Goal: Task Accomplishment & Management: Manage account settings

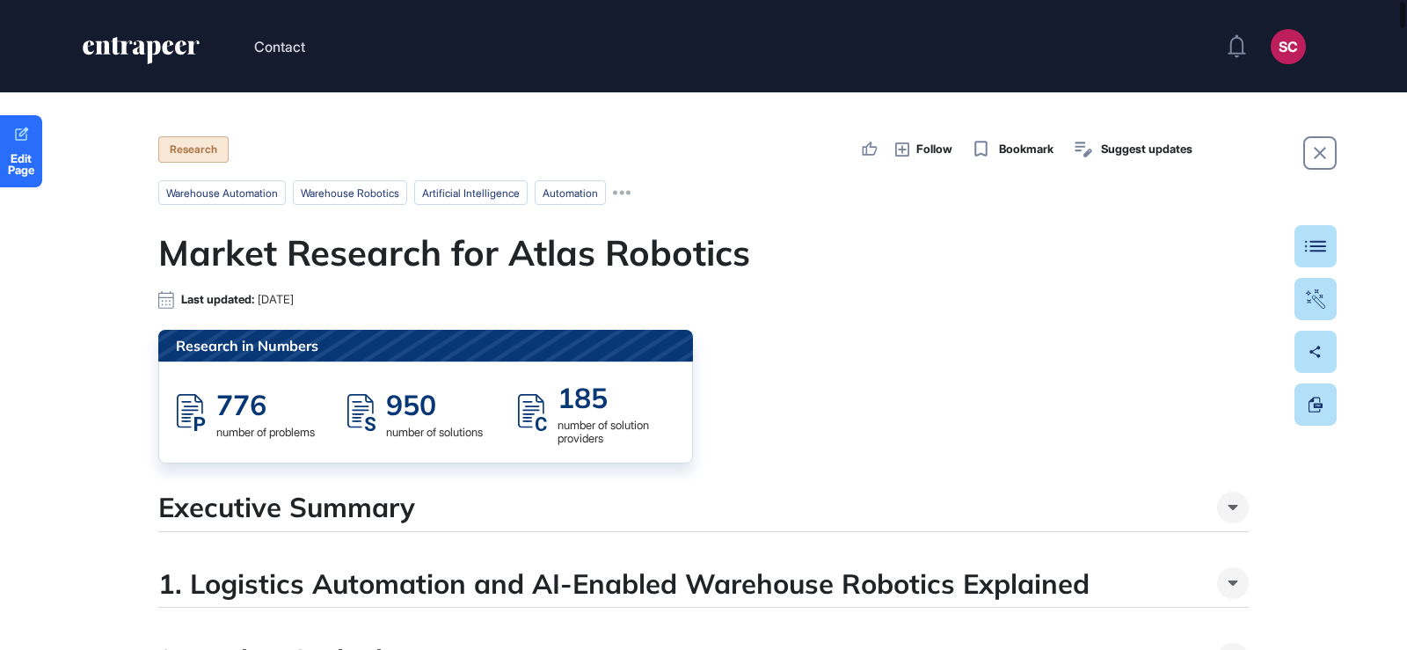
click at [950, 403] on div "Research in Numbers 776 number of problems 950 number of solutions 185 number o…" at bounding box center [703, 397] width 1090 height 134
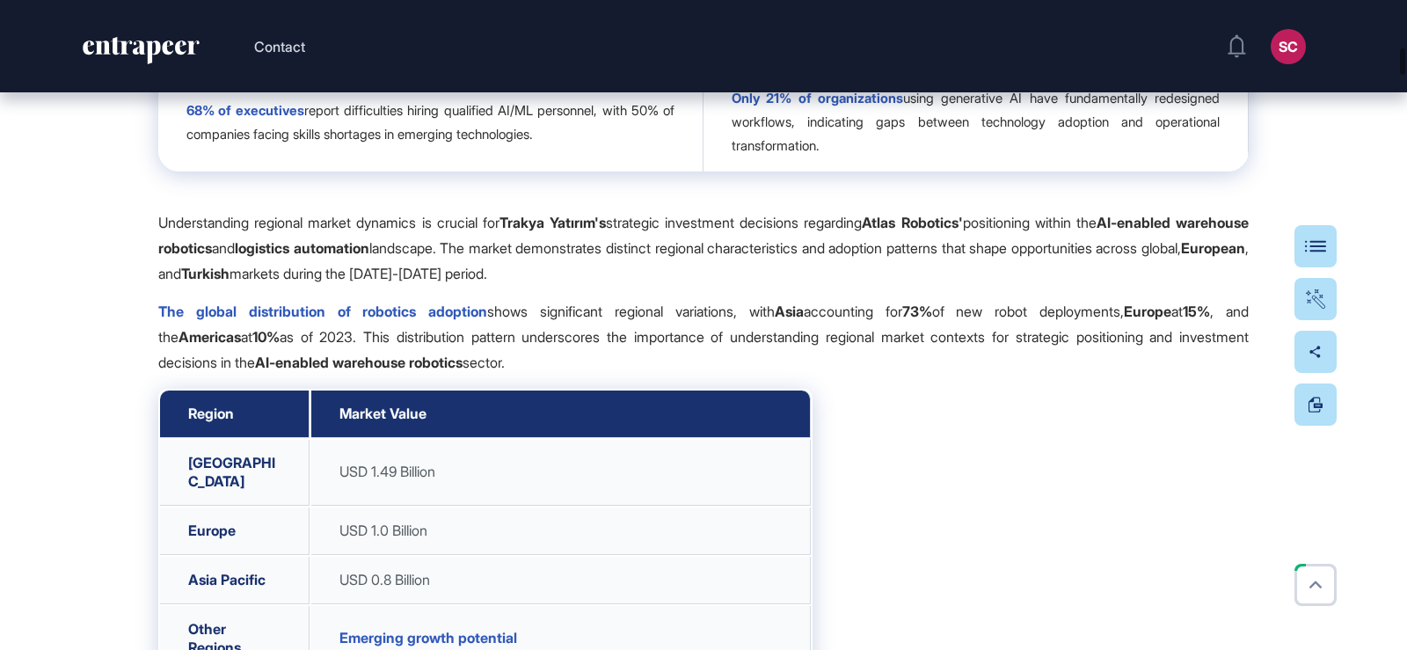
scroll to position [4309, 0]
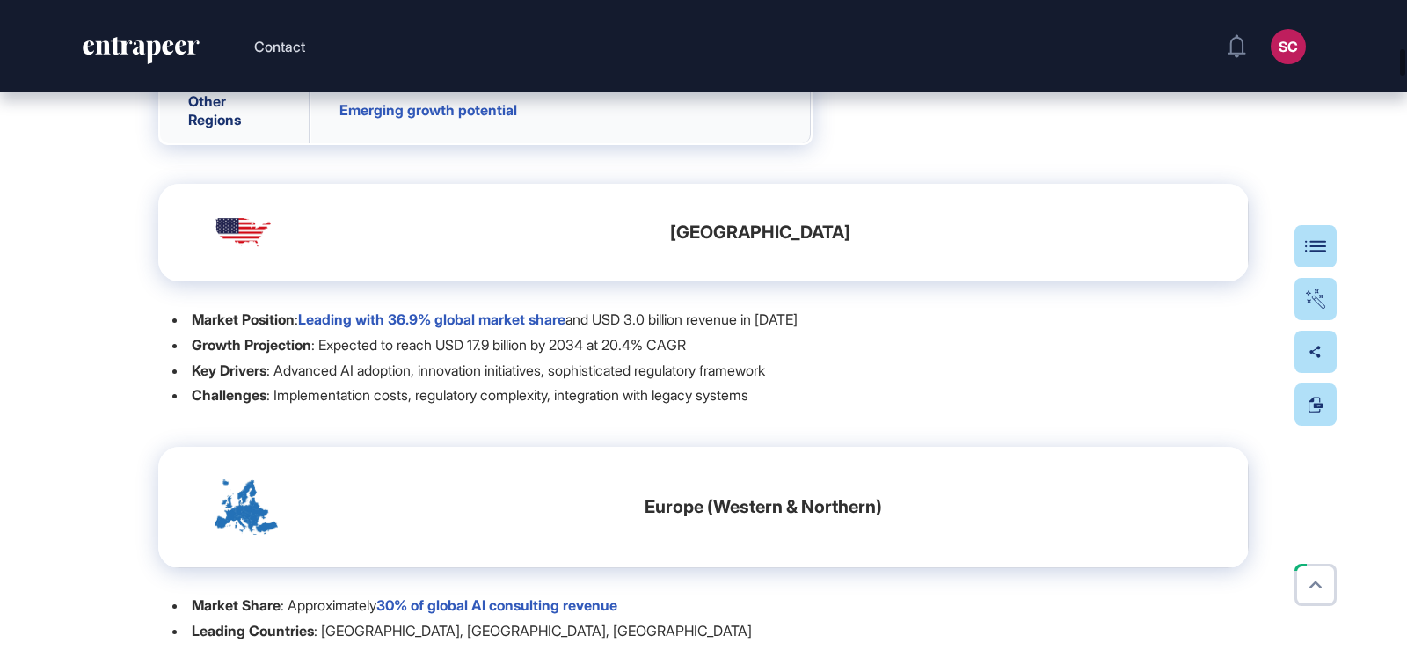
click at [1104, 281] on td "[GEOGRAPHIC_DATA]" at bounding box center [703, 233] width 1090 height 98
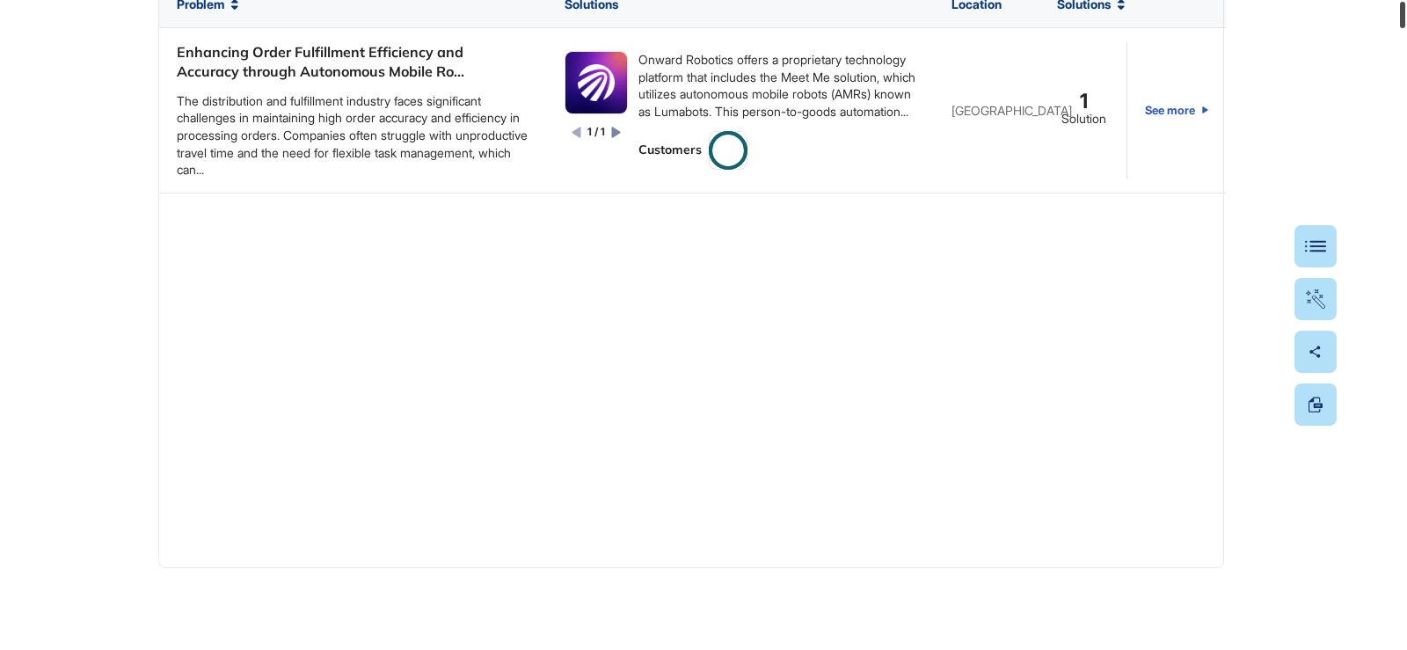
scroll to position [0, 0]
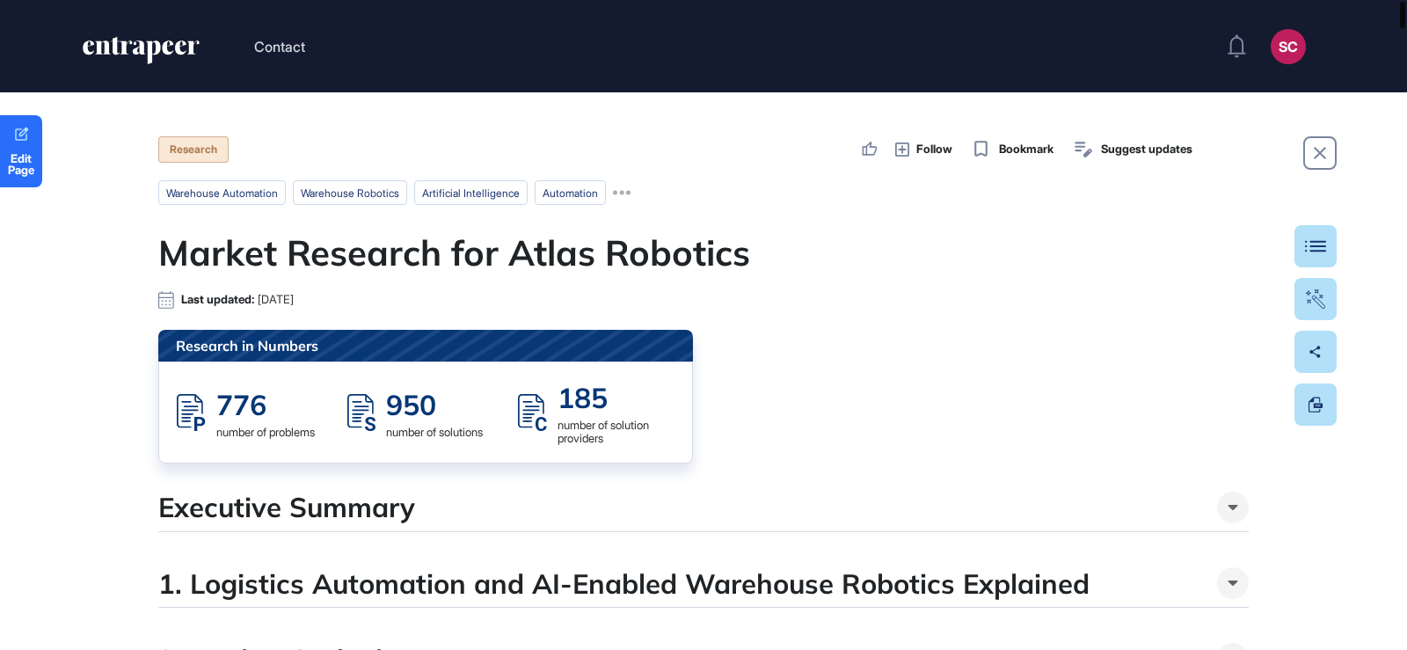
drag, startPoint x: 1405, startPoint y: 301, endPoint x: 1406, endPoint y: -103, distance: 403.6
click at [1406, 0] on html "Contact SC Admin Dashboard Dashboard Profile My Content Request More Data Edit …" at bounding box center [703, 325] width 1407 height 650
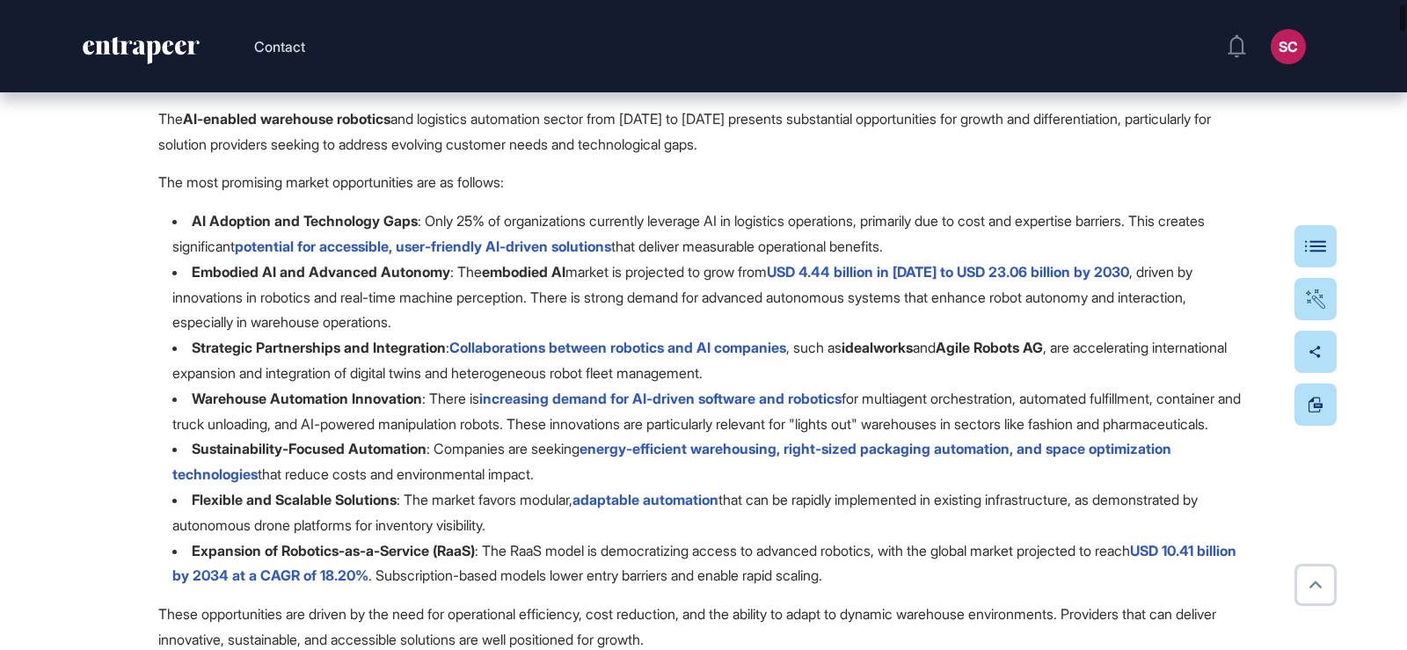
scroll to position [176, 0]
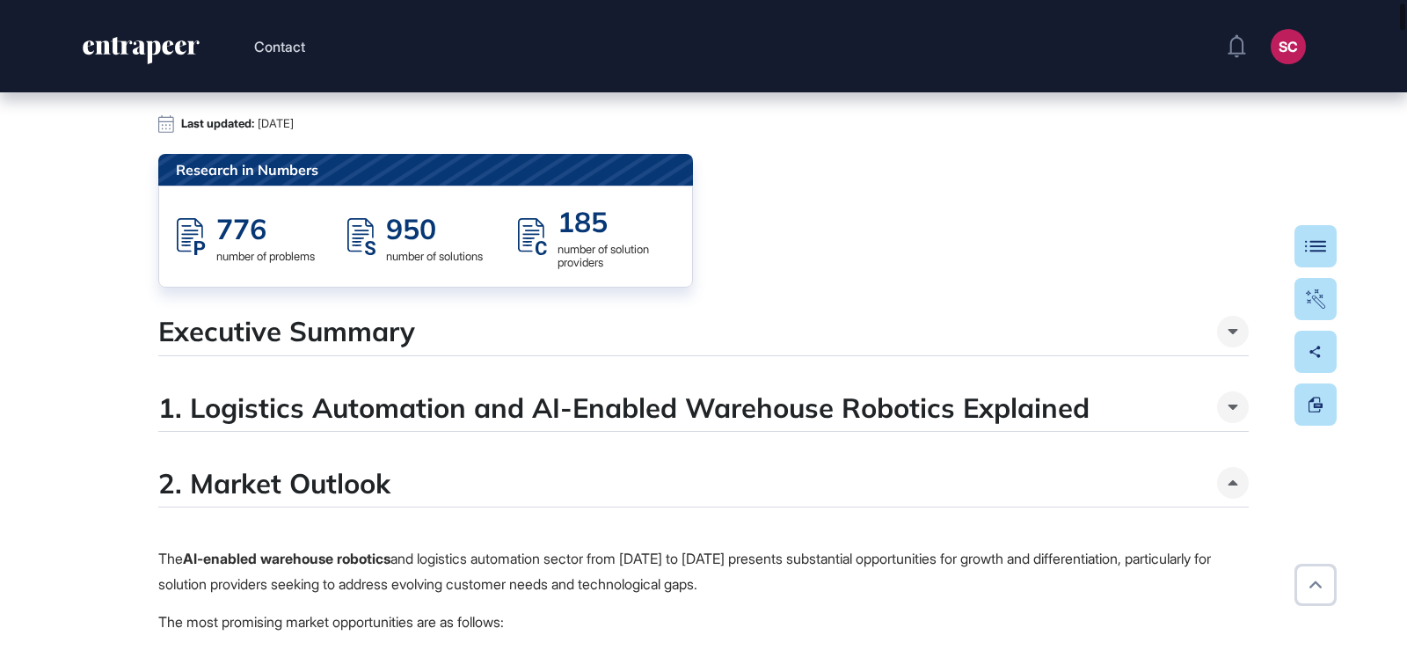
click at [527, 331] on div "Executive Summary" at bounding box center [703, 335] width 1090 height 40
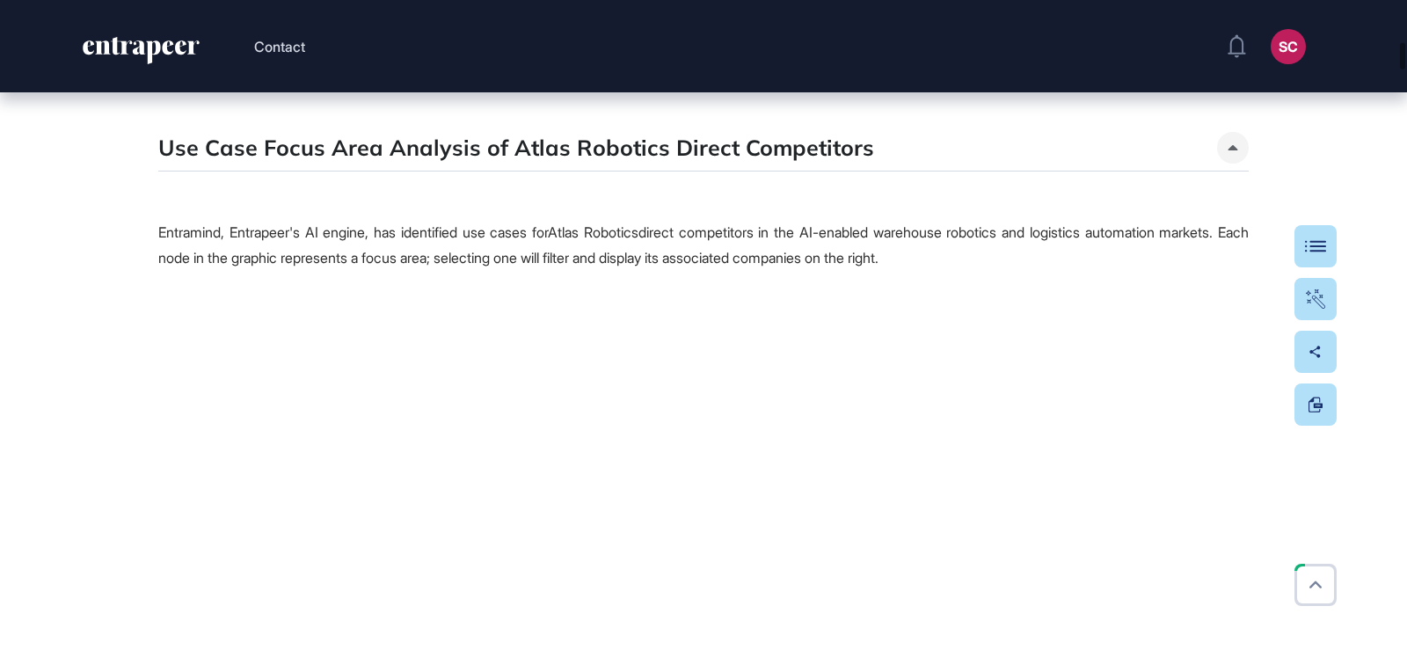
scroll to position [4045, 0]
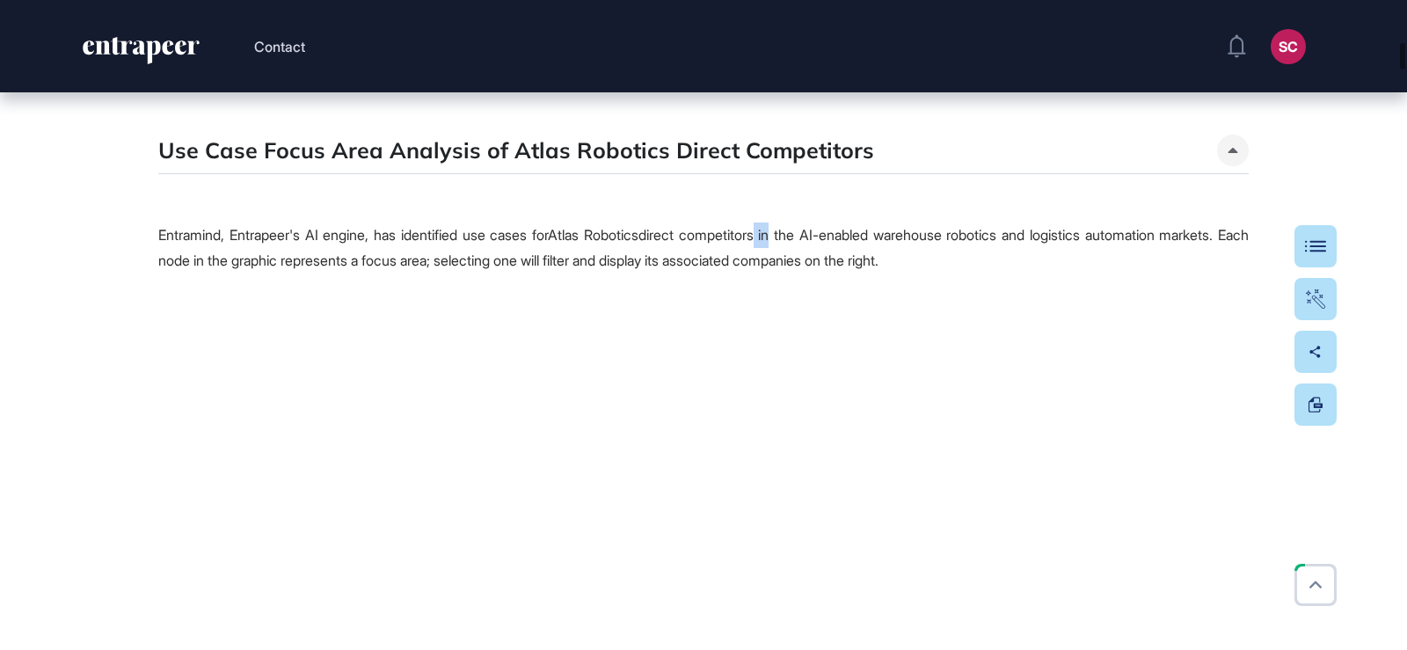
drag, startPoint x: 825, startPoint y: 237, endPoint x: 807, endPoint y: 237, distance: 17.6
click at [807, 237] on span "Entramind, Entrapeer's AI engine, has identified use cases for Atlas Robotics d…" at bounding box center [703, 247] width 1090 height 43
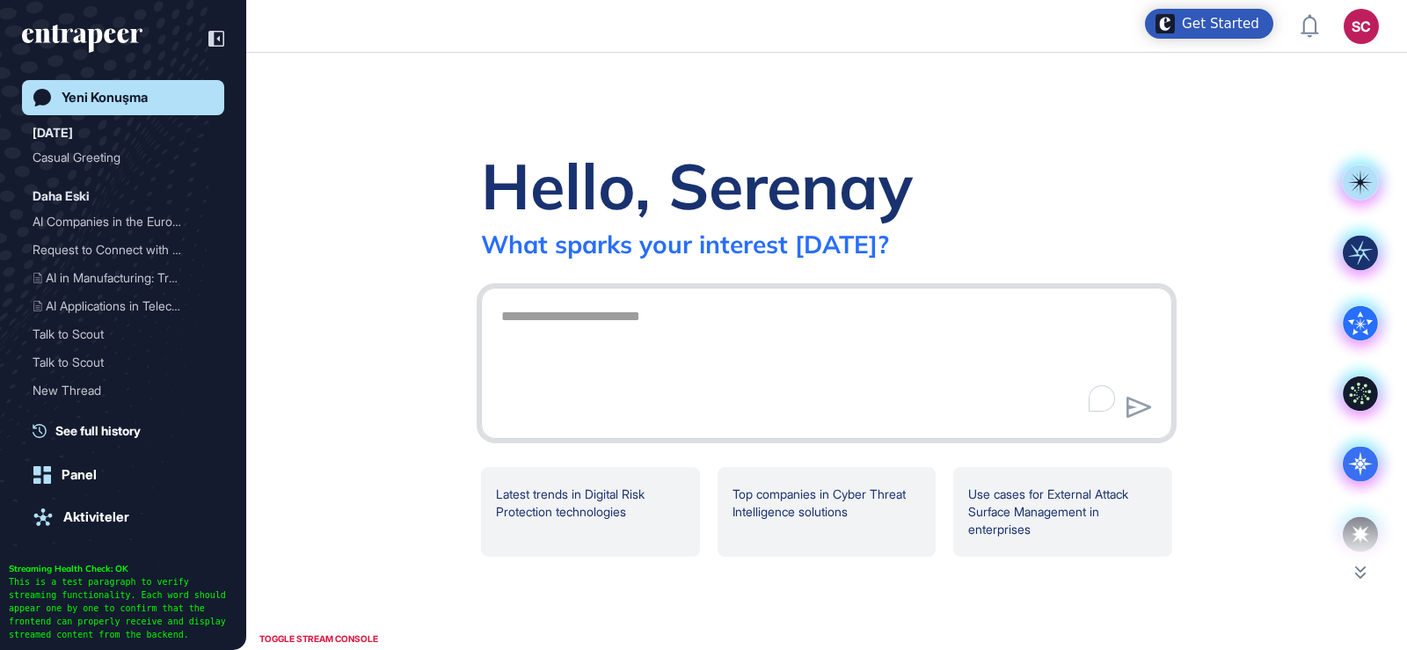
scroll to position [1, 1]
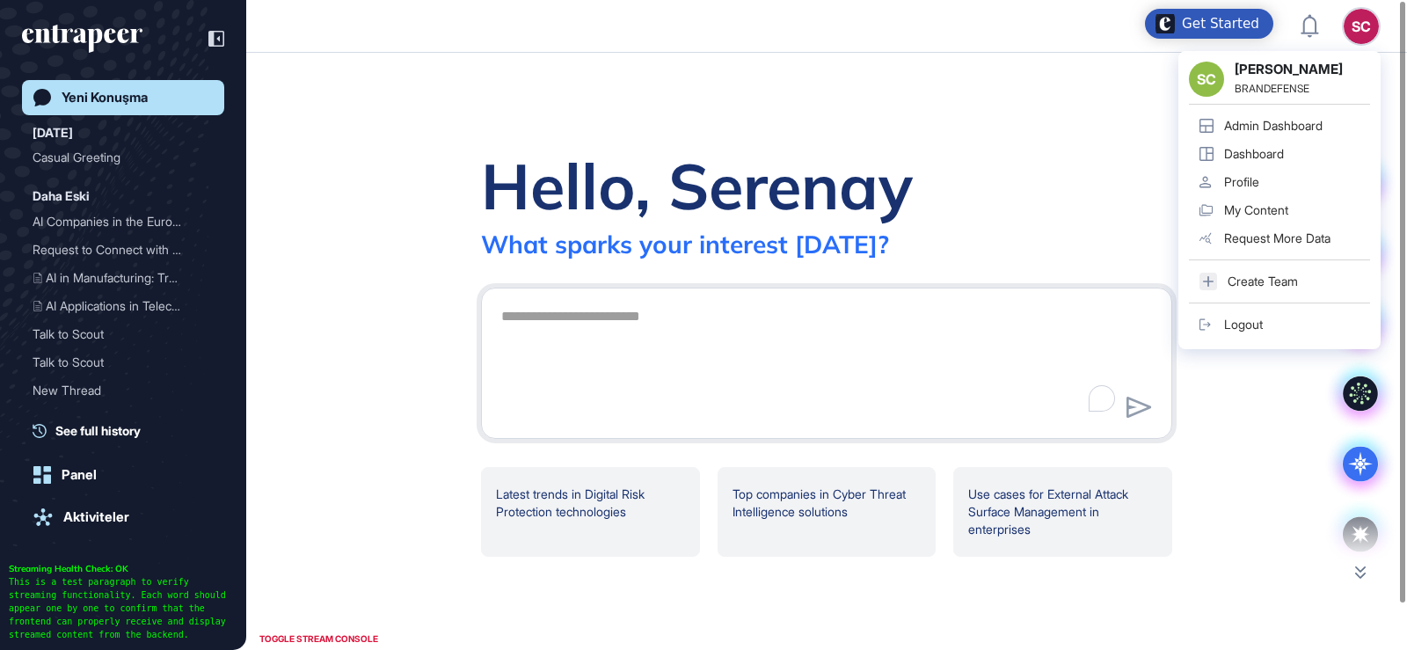
click at [1302, 123] on div "Admin Dashboard" at bounding box center [1273, 126] width 98 height 14
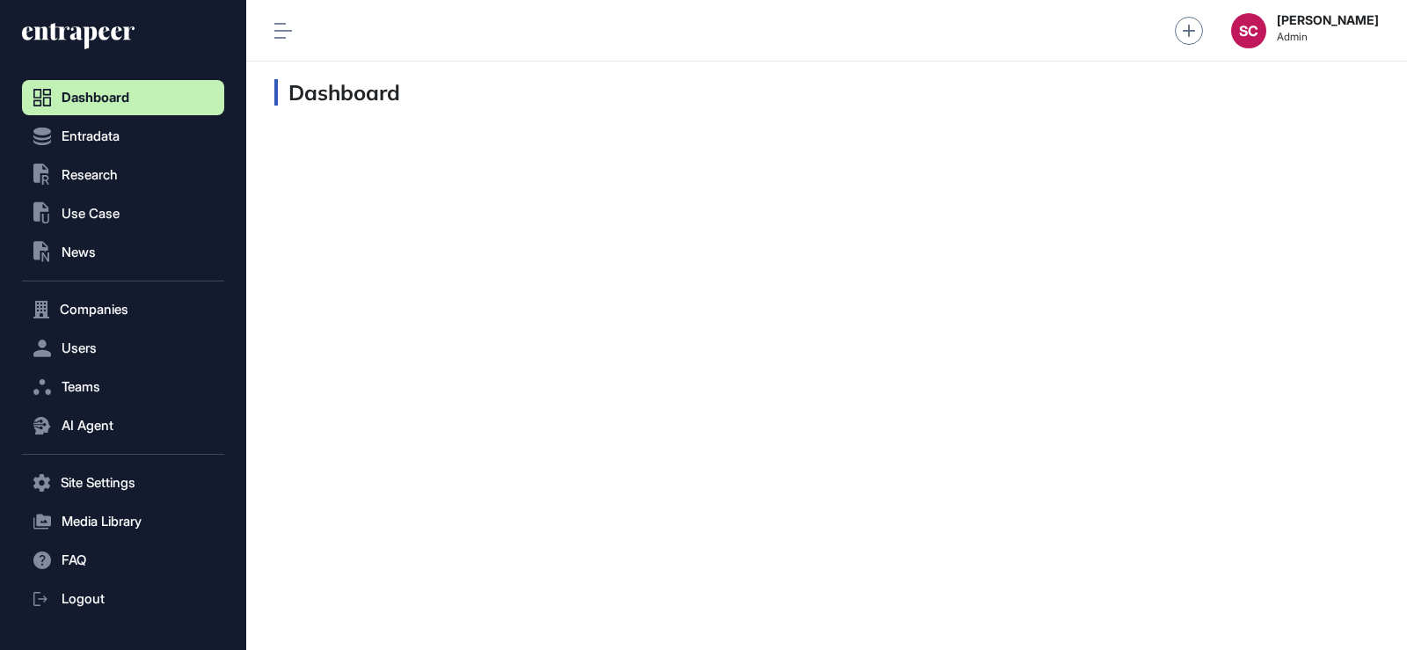
scroll to position [1, 1]
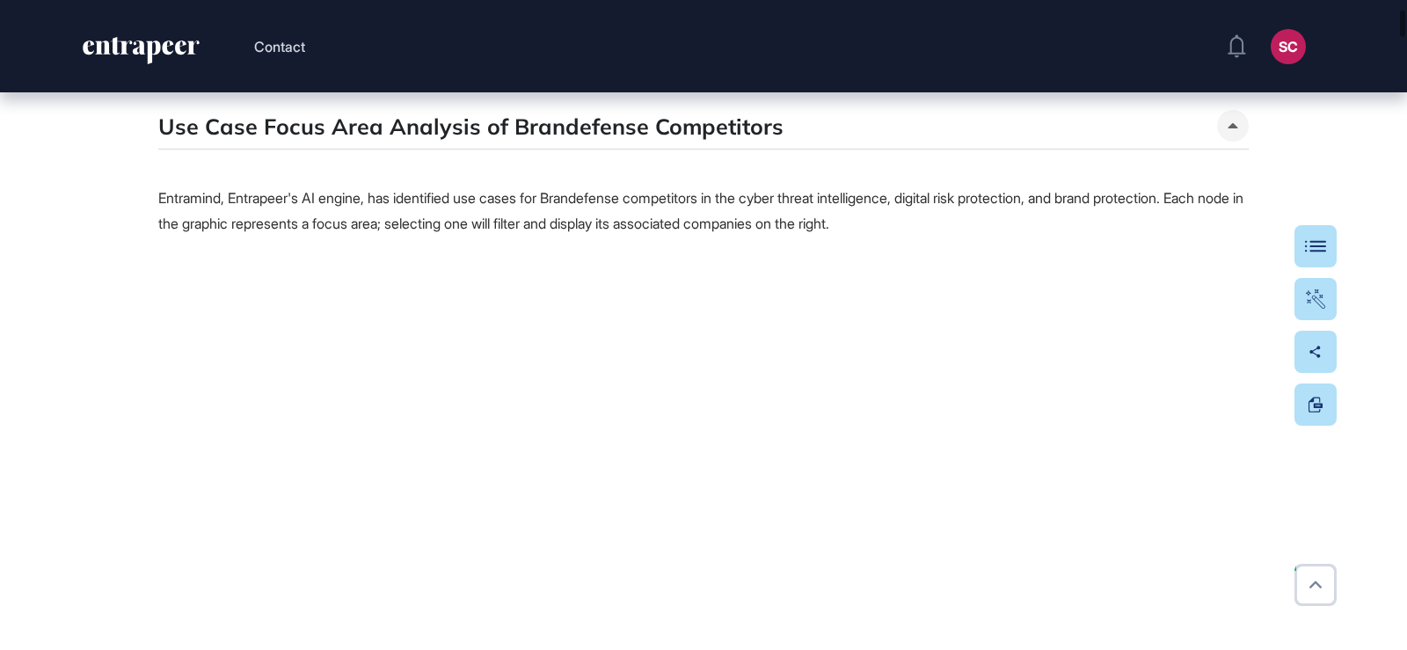
scroll to position [1055, 0]
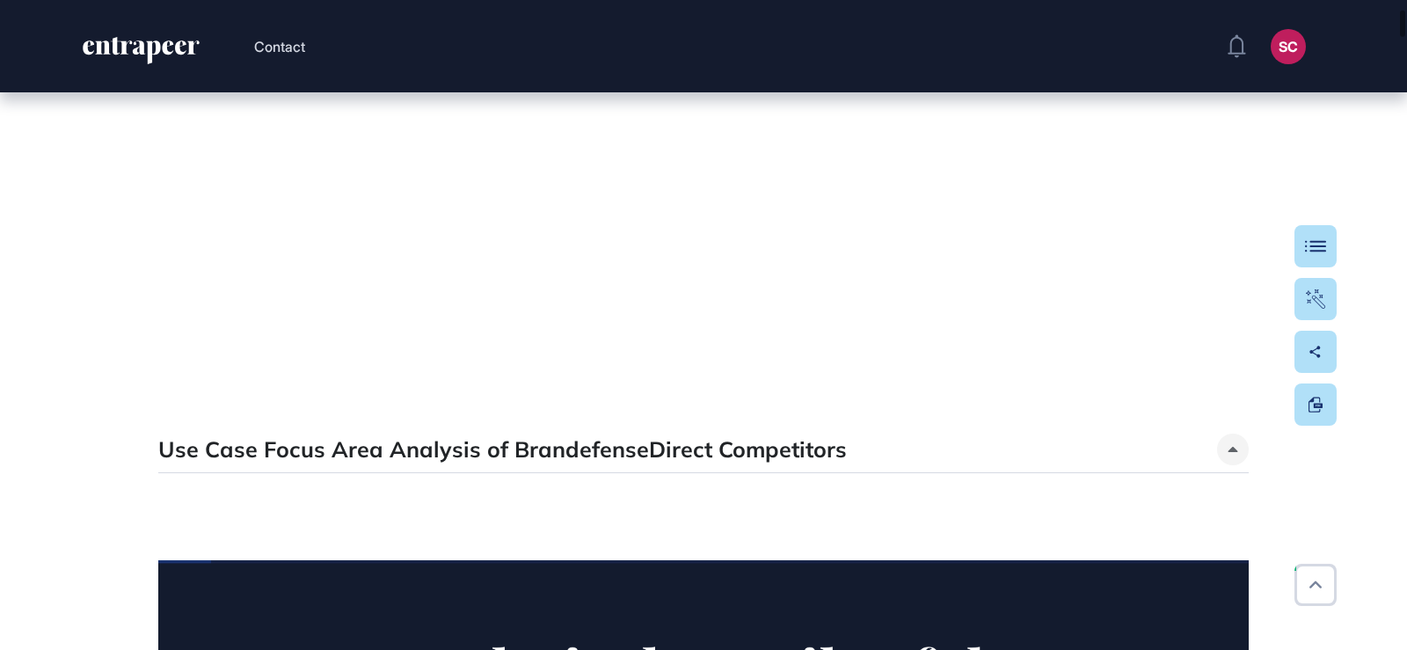
click at [608, 534] on p at bounding box center [703, 533] width 1090 height 25
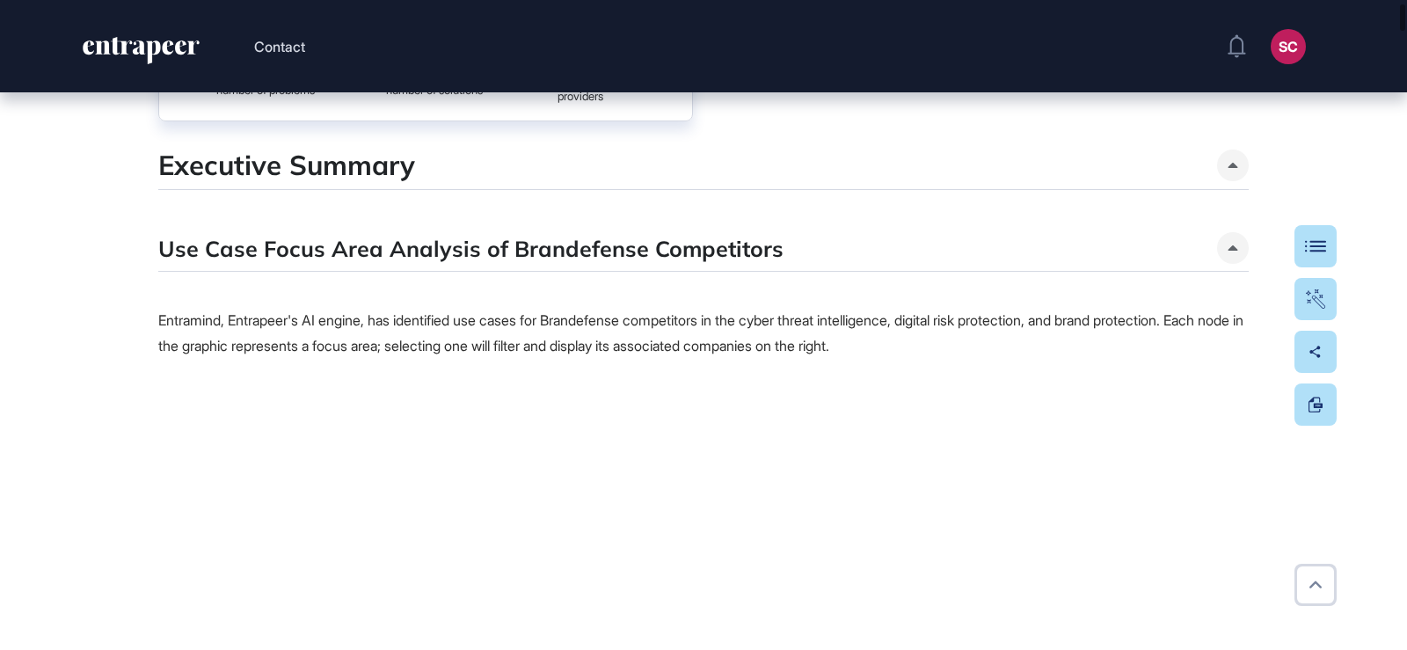
scroll to position [440, 0]
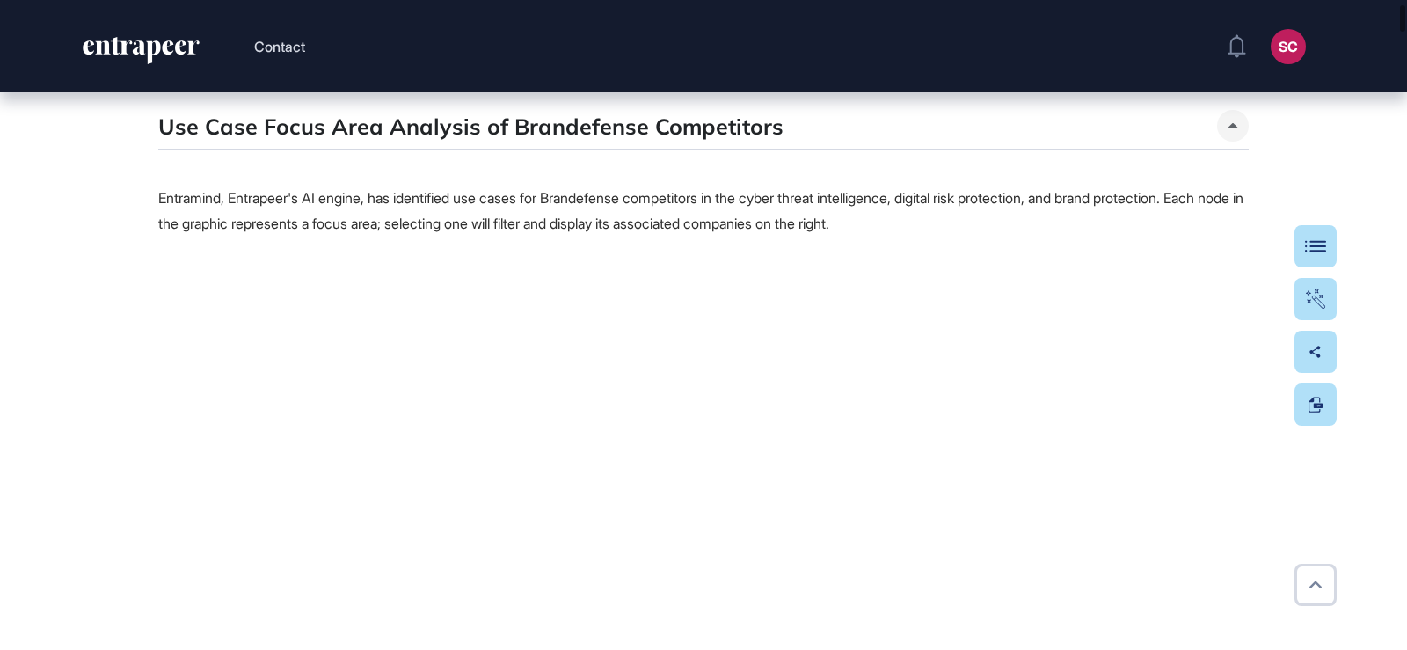
click at [424, 158] on div "Use Case Focus Area Analysis of Brandefense Competitors Entramind, Entrapeer's …" at bounding box center [703, 561] width 1090 height 903
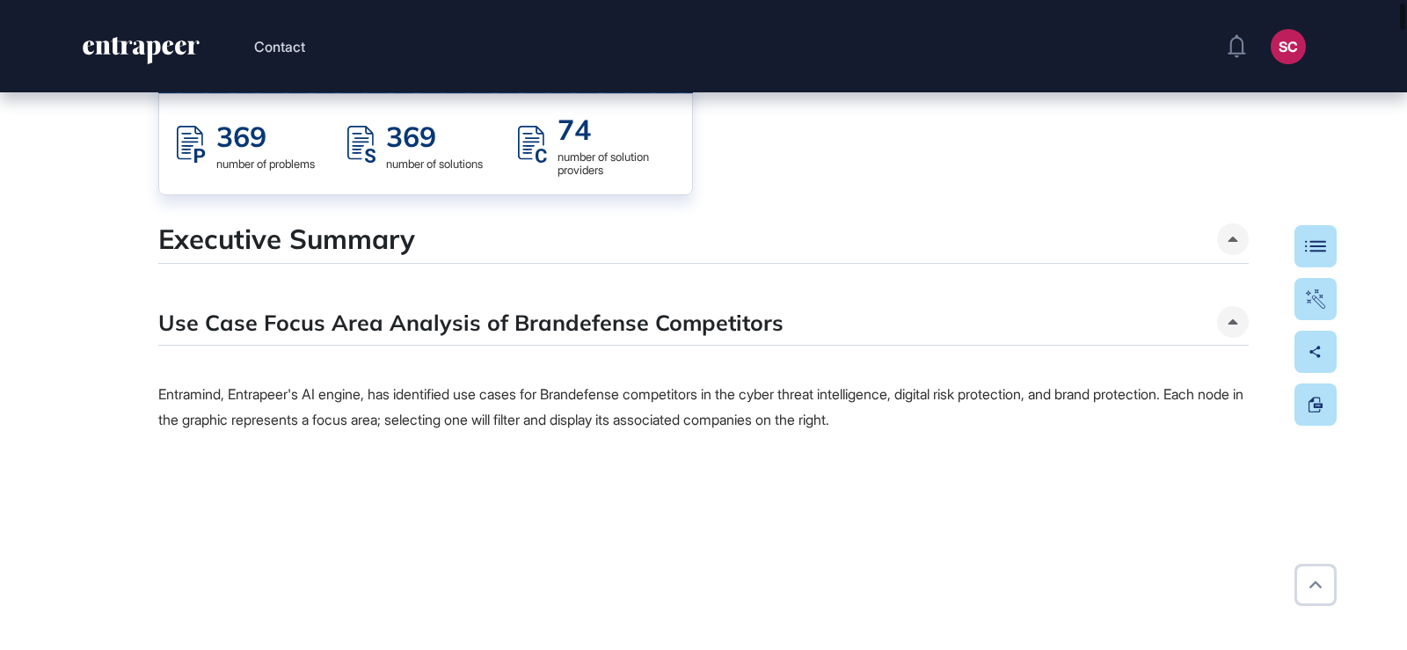
scroll to position [176, 0]
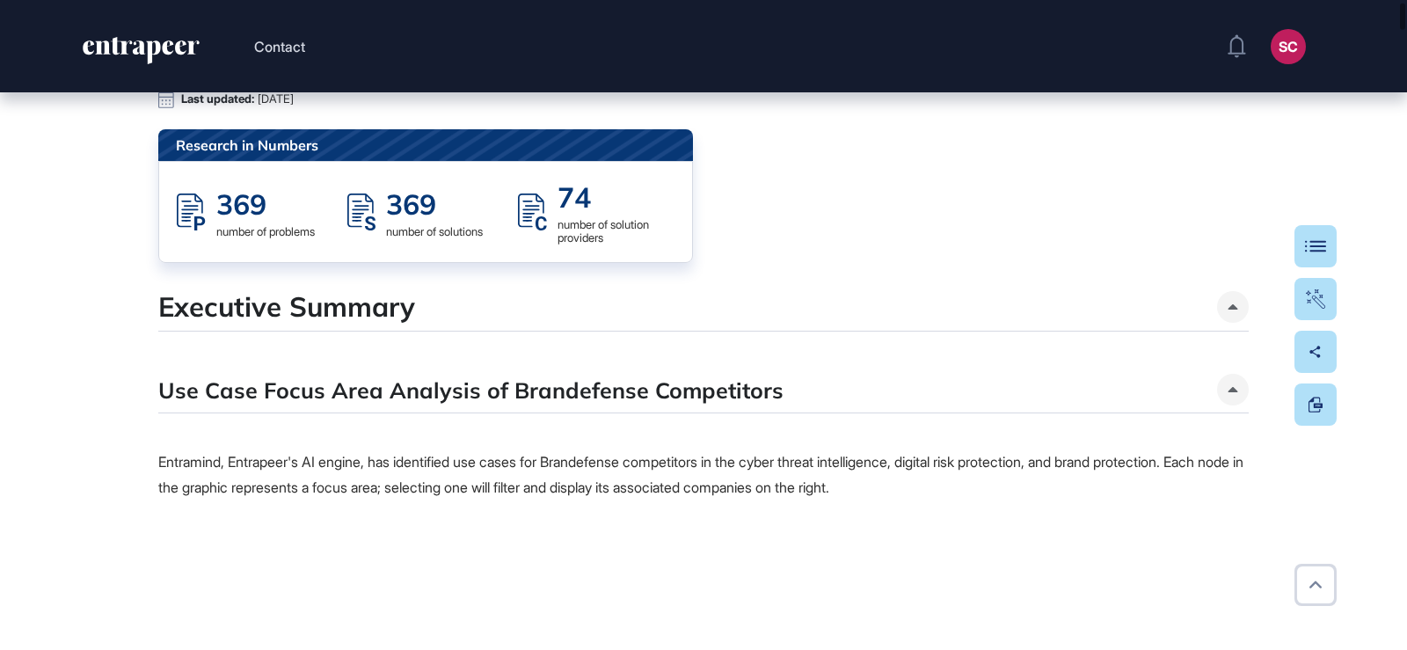
click at [368, 353] on p at bounding box center [703, 343] width 1090 height 25
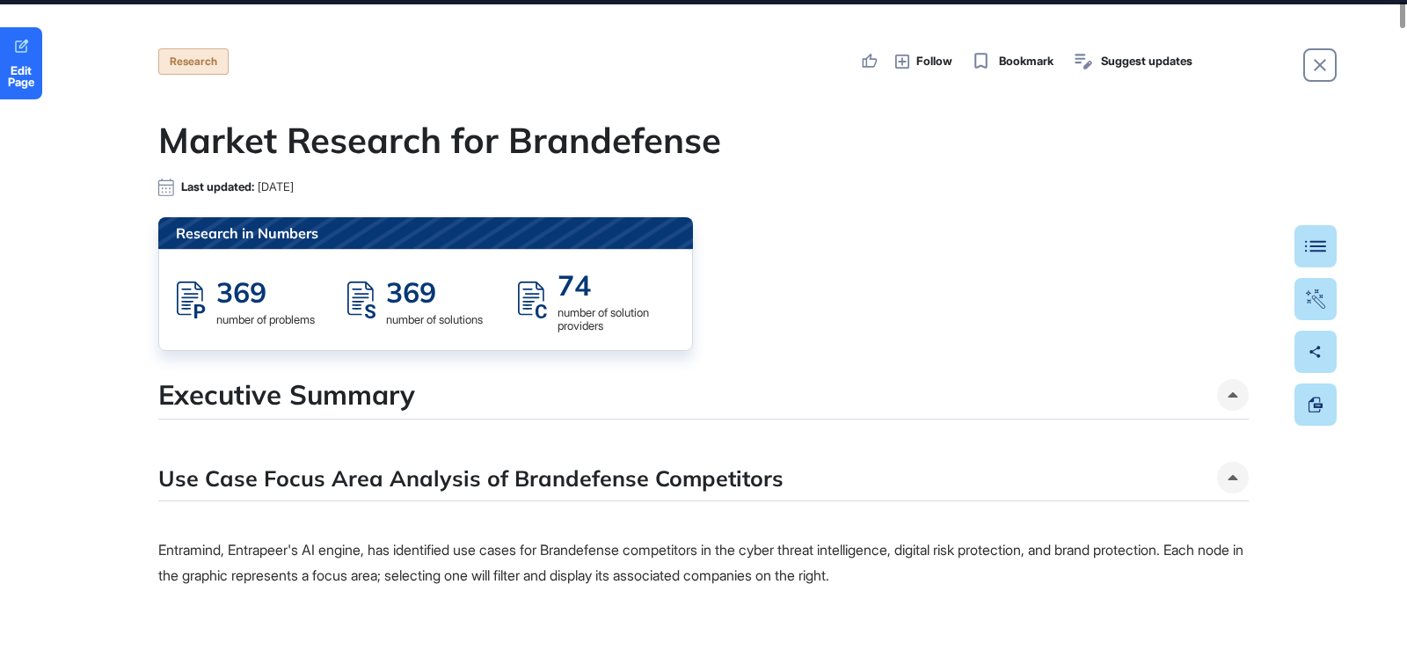
scroll to position [0, 0]
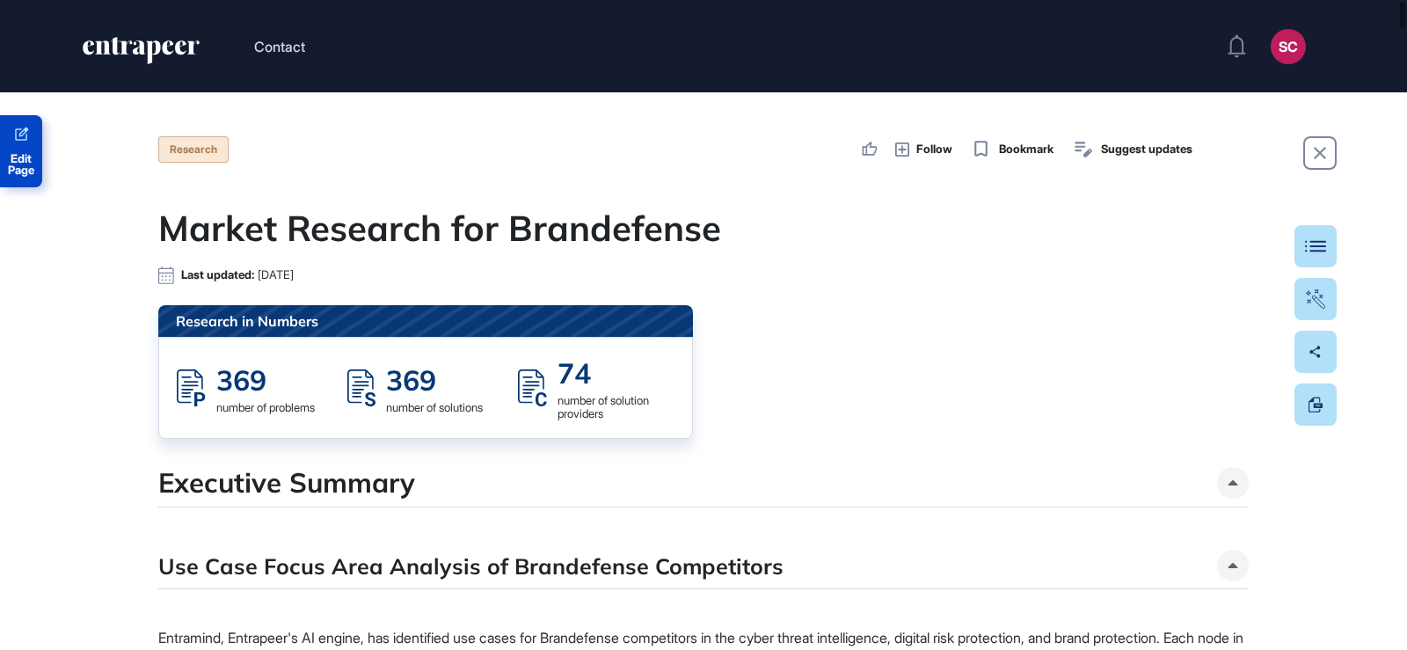
click at [13, 160] on span "Edit Page" at bounding box center [21, 164] width 42 height 23
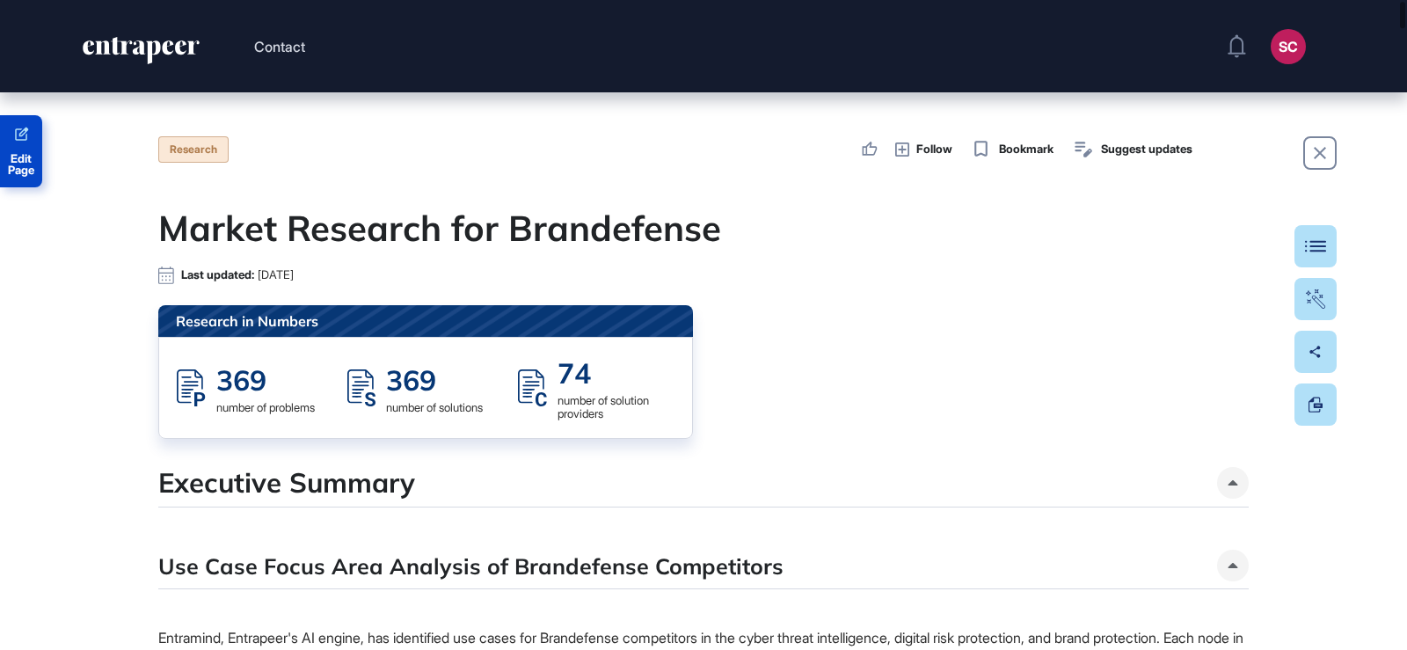
scroll to position [440, 0]
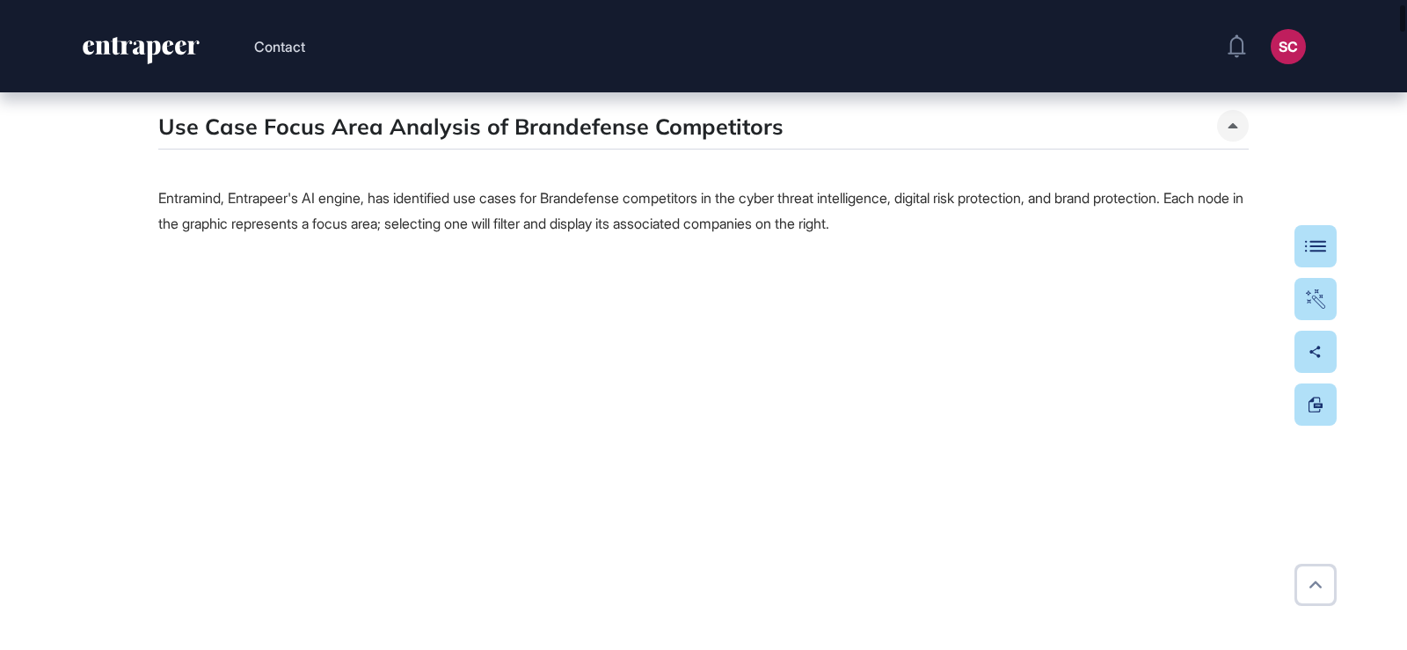
click at [673, 206] on span "Entramind, Entrapeer's AI engine, has identified use cases for Brandefense comp…" at bounding box center [700, 210] width 1085 height 43
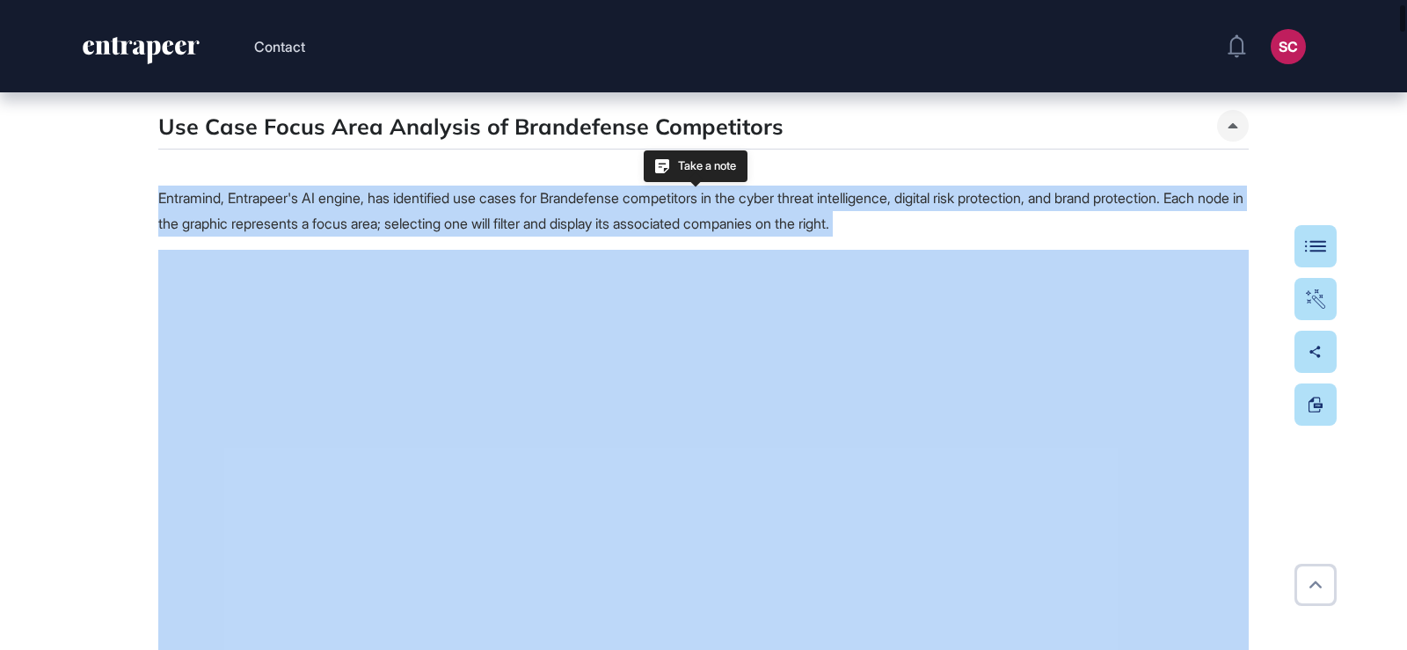
copy span "Entramind, Entrapeer's AI engine, has identified use cases for Brandefense comp…"
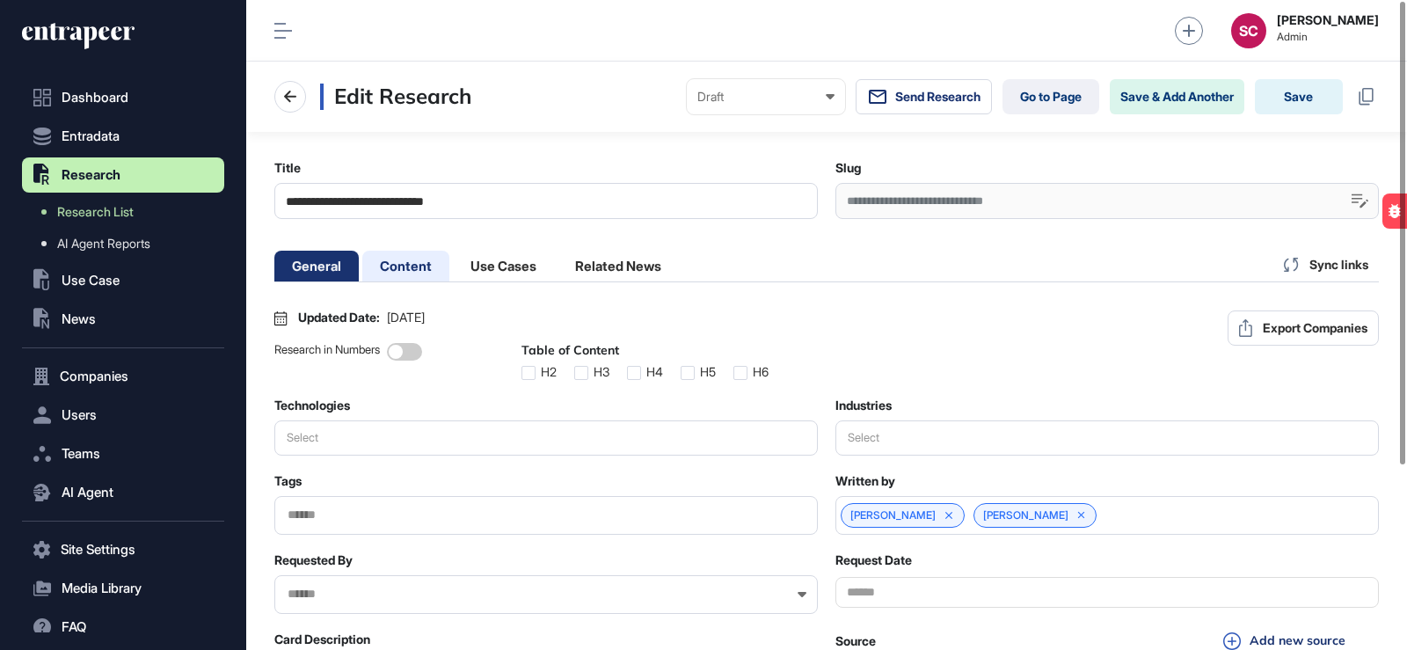
click at [434, 266] on li "Content" at bounding box center [405, 266] width 87 height 31
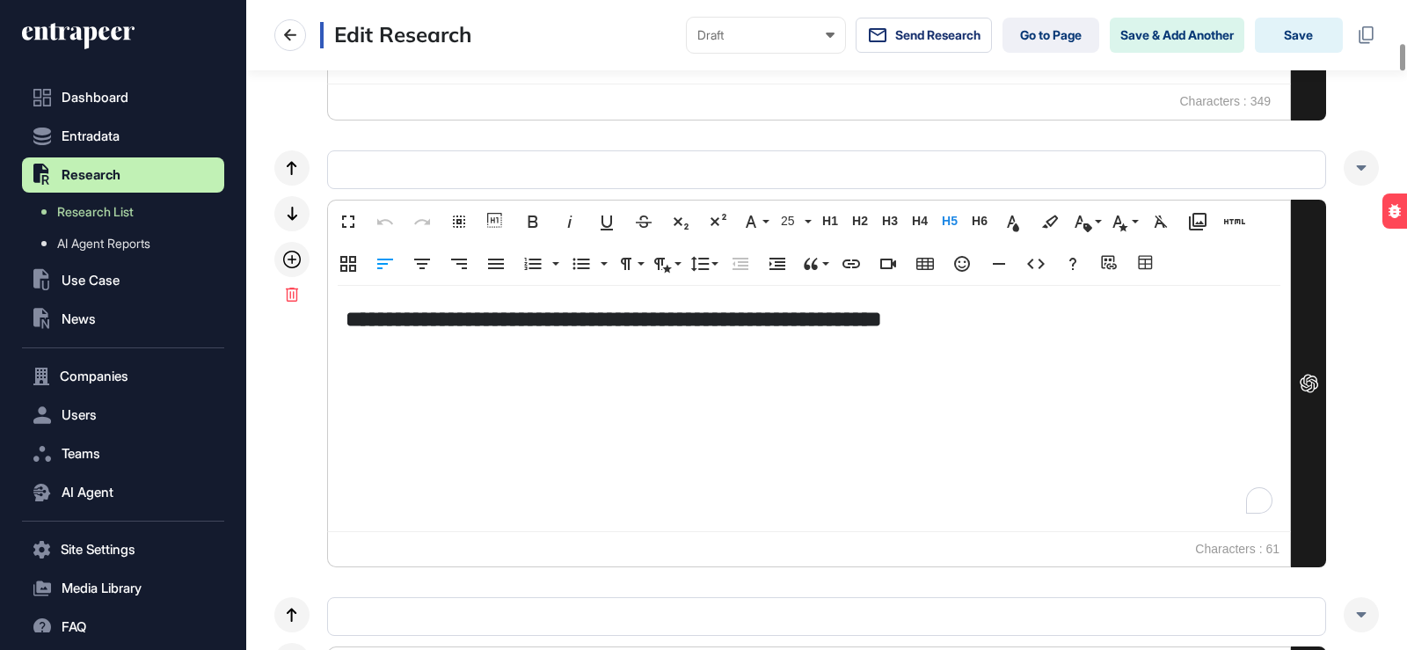
click at [826, 328] on h5 "**********" at bounding box center [809, 318] width 927 height 31
click at [1074, 320] on h5 "**********" at bounding box center [809, 318] width 927 height 31
click at [521, 369] on div "**********" at bounding box center [809, 408] width 962 height 245
click at [399, 352] on p "To enrich screen reader interactions, please activate Accessibility in Grammarl…" at bounding box center [809, 346] width 927 height 25
click at [948, 225] on span "H5" at bounding box center [949, 221] width 26 height 15
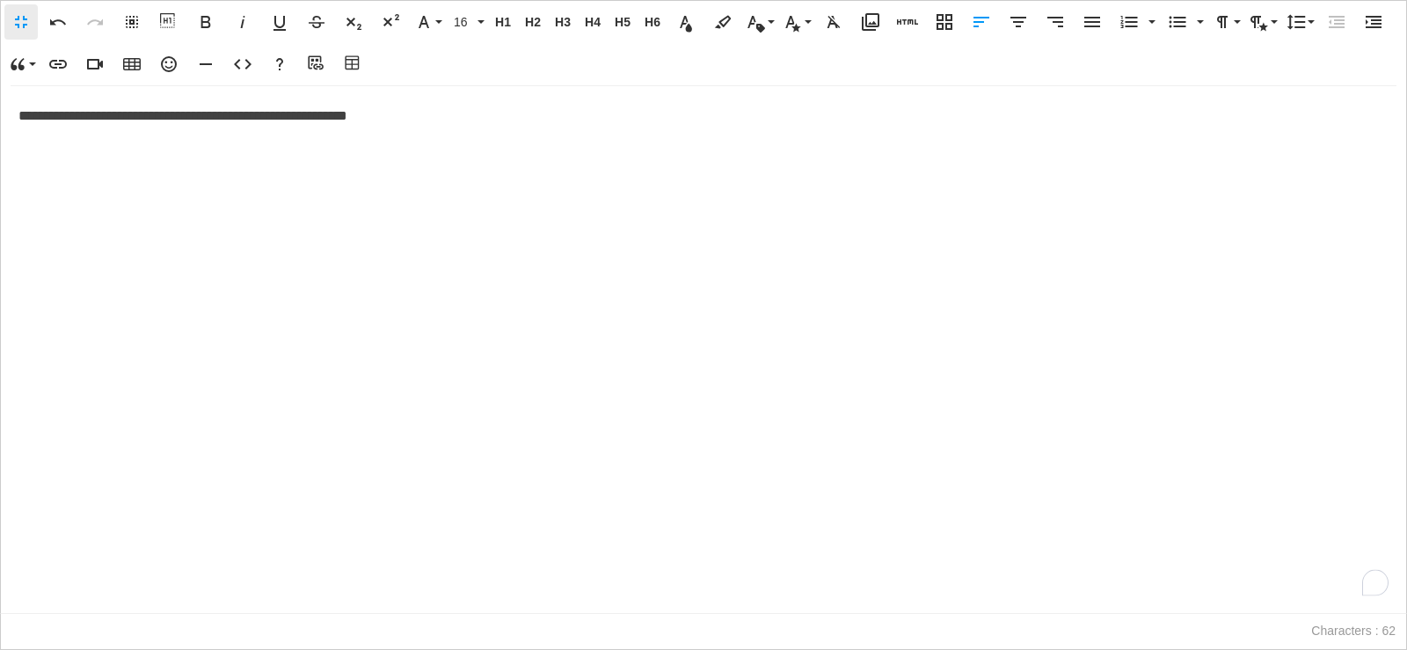
scroll to position [1, 8]
click at [46, 25] on button "Undo" at bounding box center [57, 21] width 33 height 35
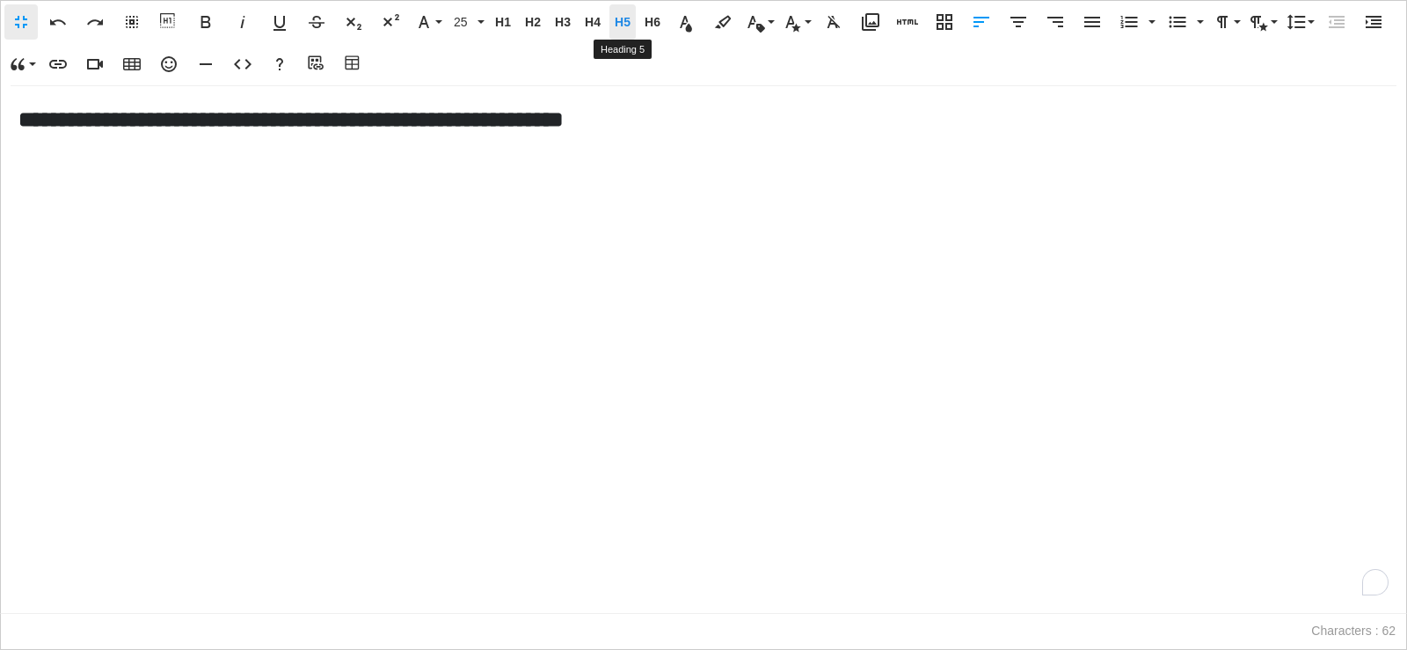
click at [632, 17] on span "H5" at bounding box center [622, 22] width 26 height 15
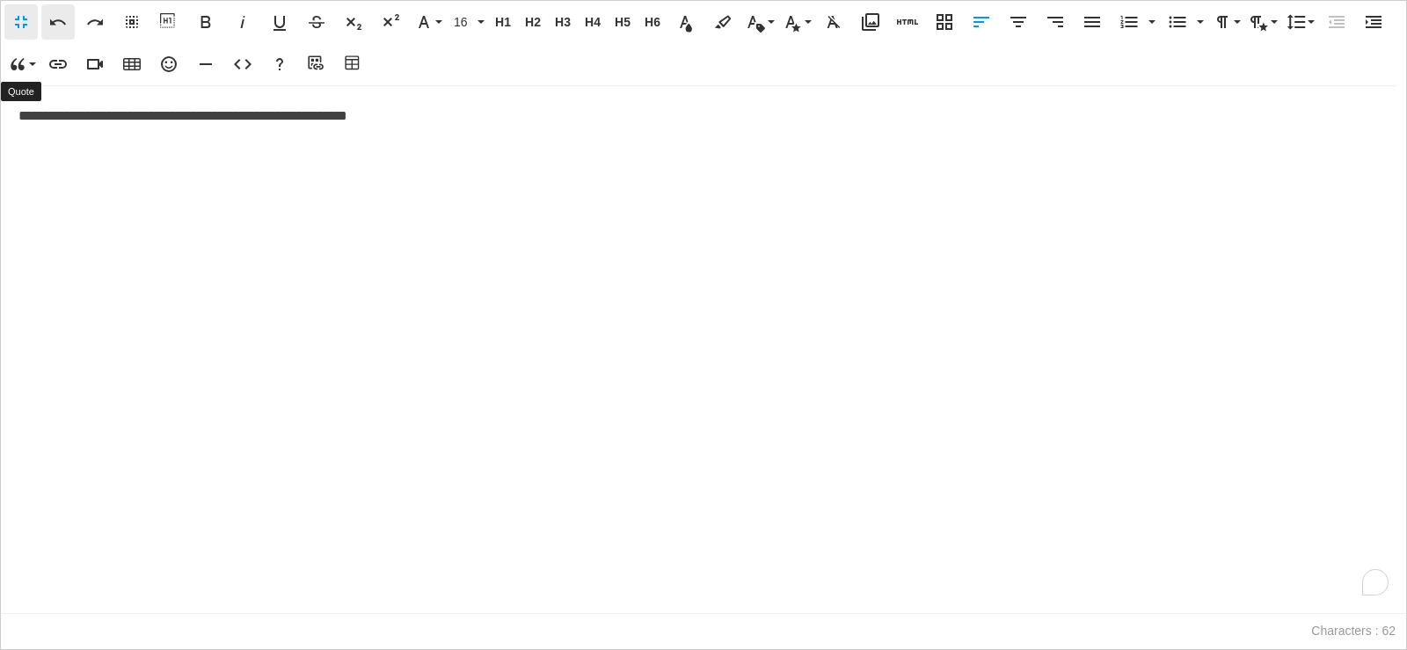
click at [55, 20] on icon "button" at bounding box center [58, 22] width 16 height 6
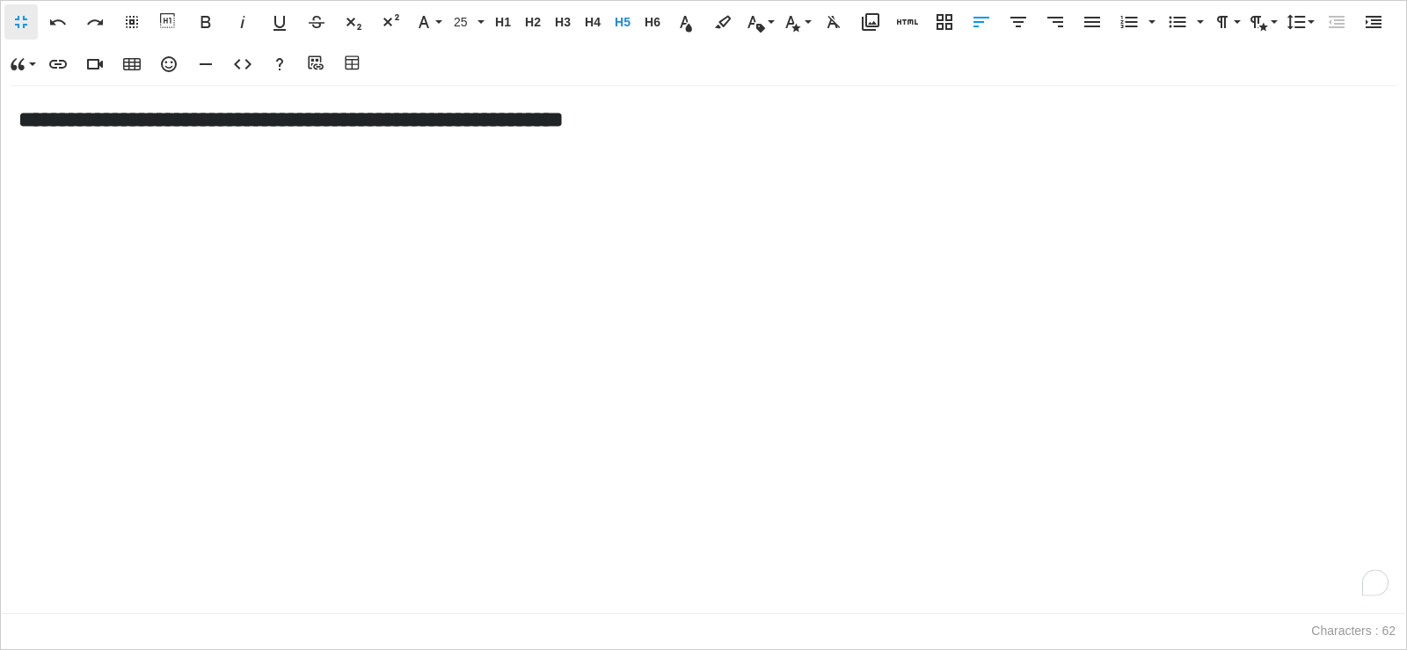
click at [68, 196] on div "**********" at bounding box center [703, 349] width 1405 height 527
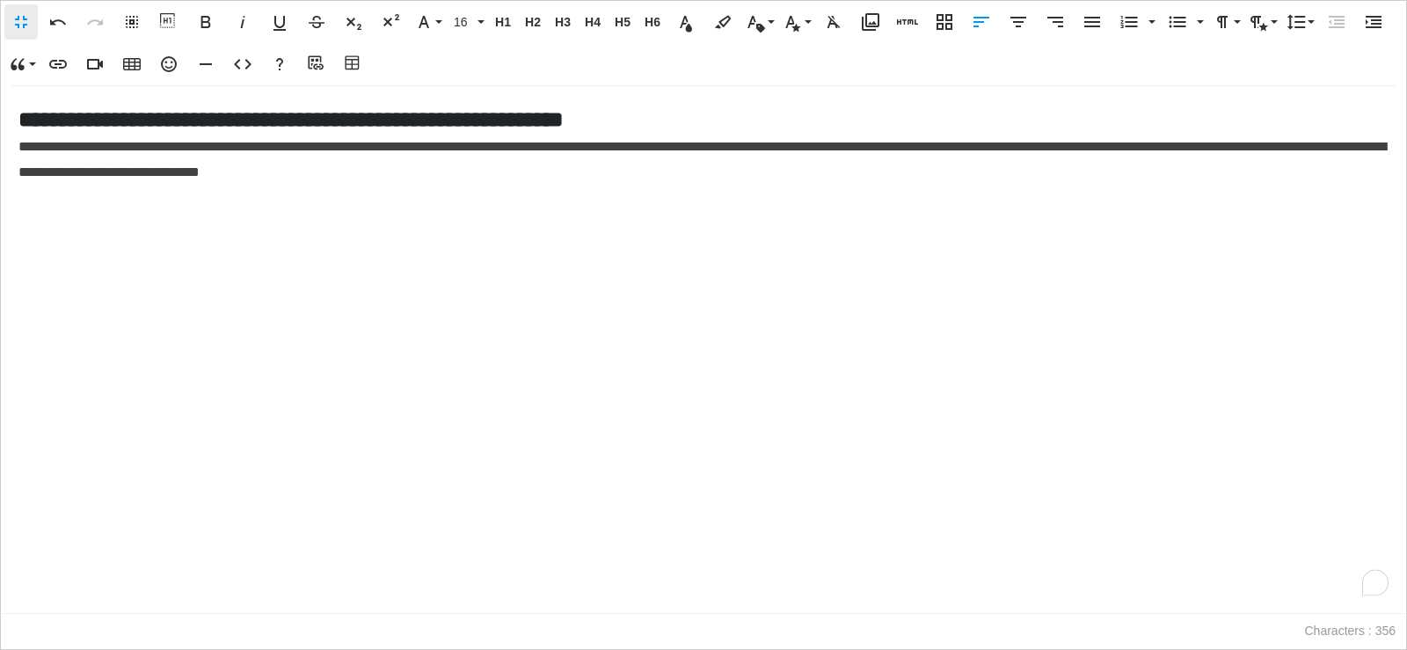
scroll to position [4331, 0]
click at [519, 145] on p "**********" at bounding box center [703, 160] width 1370 height 51
click at [512, 145] on p "**********" at bounding box center [703, 160] width 1370 height 51
click at [524, 148] on p "**********" at bounding box center [703, 160] width 1370 height 51
click at [492, 142] on p "**********" at bounding box center [703, 160] width 1370 height 51
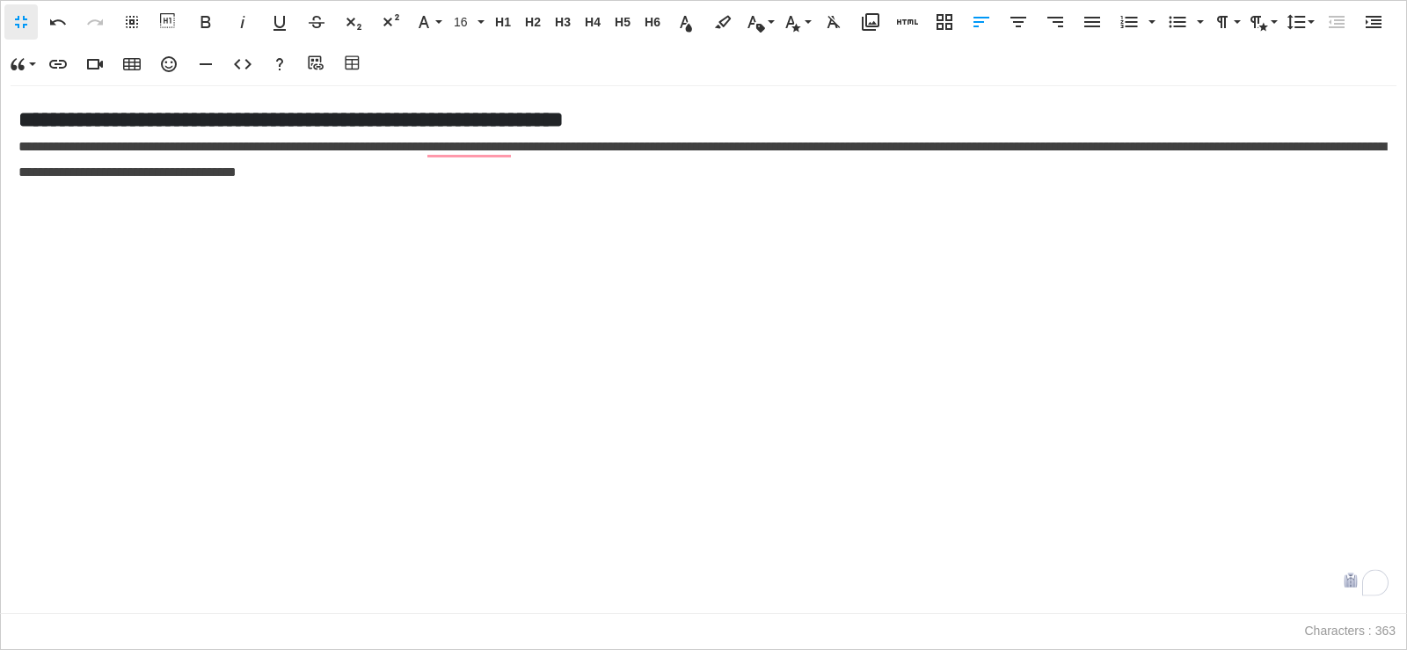
click at [490, 149] on p "**********" at bounding box center [703, 160] width 1370 height 51
click at [513, 147] on p "**********" at bounding box center [703, 160] width 1370 height 51
click at [19, 147] on p "**********" at bounding box center [703, 160] width 1370 height 51
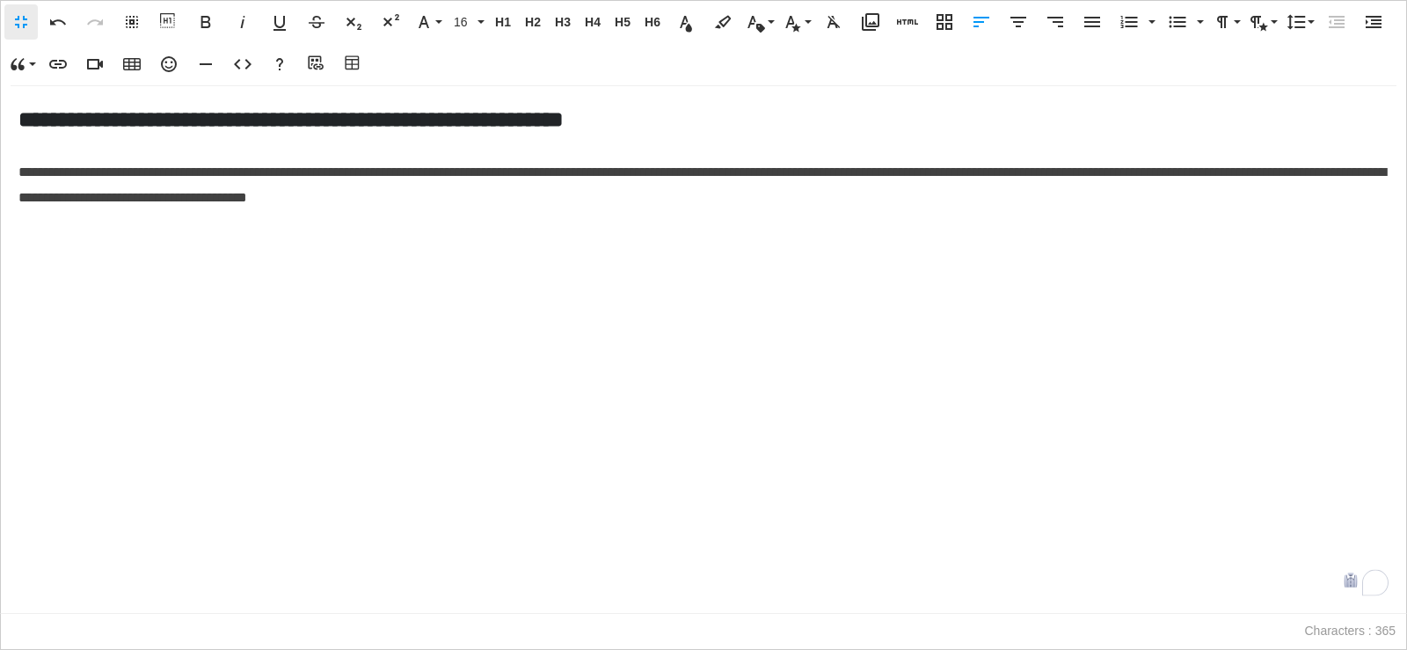
click at [76, 238] on p "To enrich screen reader interactions, please activate Accessibility in Grammarl…" at bounding box center [703, 235] width 1370 height 25
click at [908, 26] on icon "button" at bounding box center [907, 21] width 21 height 21
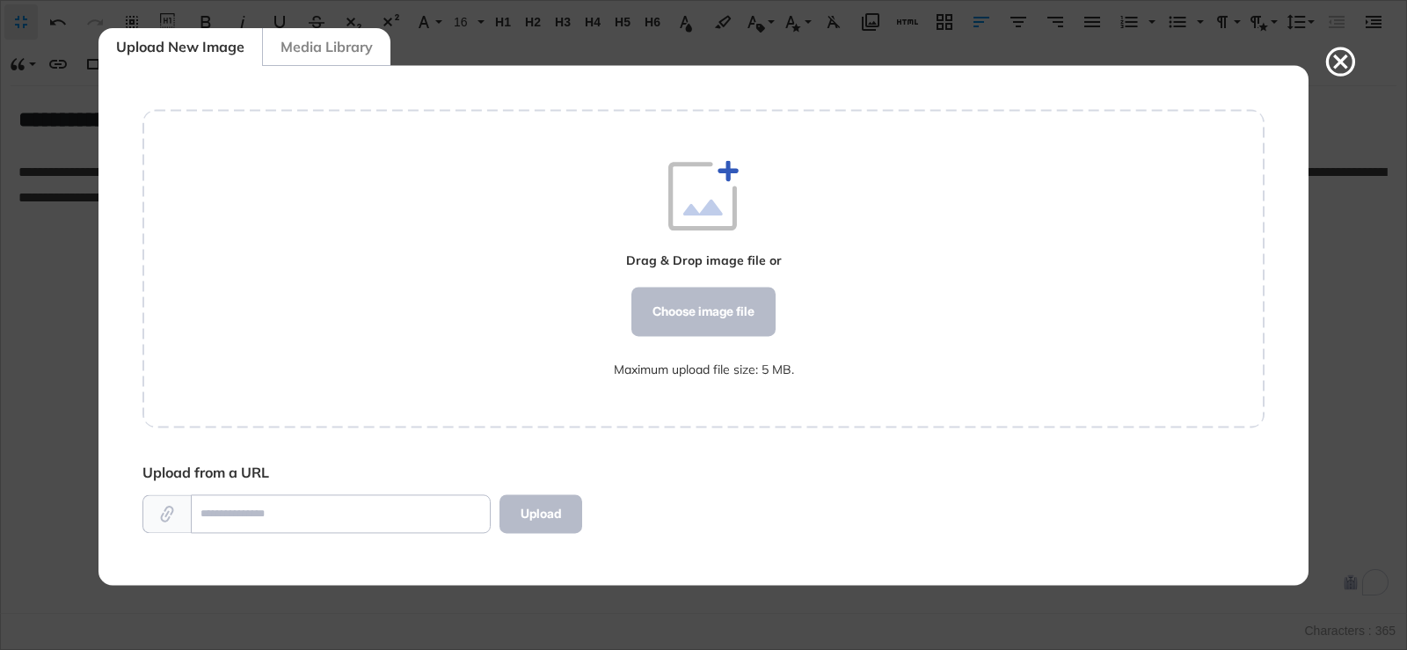
scroll to position [8, 1]
click at [730, 283] on div "Drag & Drop image file or Choose image file Maximum upload file size: 5 MB." at bounding box center [704, 268] width 180 height 216
click at [732, 295] on div "Choose image file" at bounding box center [703, 311] width 144 height 49
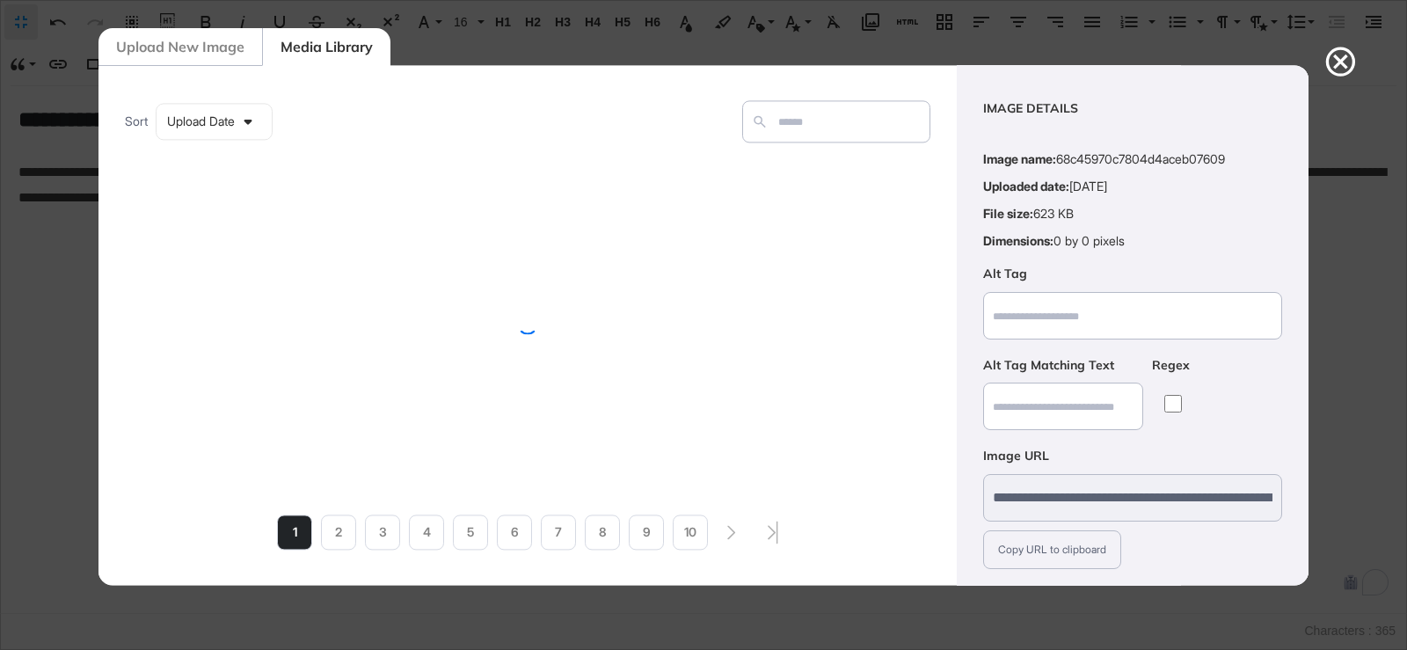
scroll to position [121, 0]
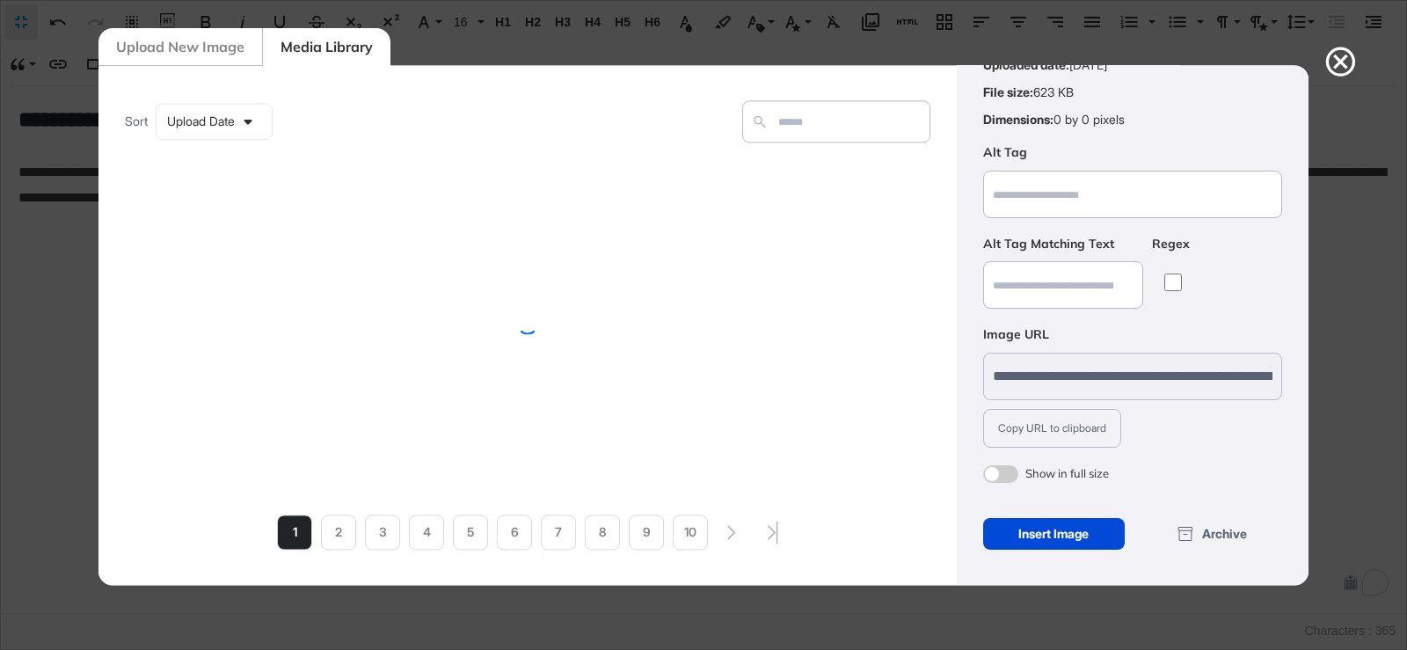
click at [1009, 470] on span at bounding box center [1000, 474] width 35 height 18
click at [1021, 530] on div "Insert Image" at bounding box center [1054, 534] width 142 height 32
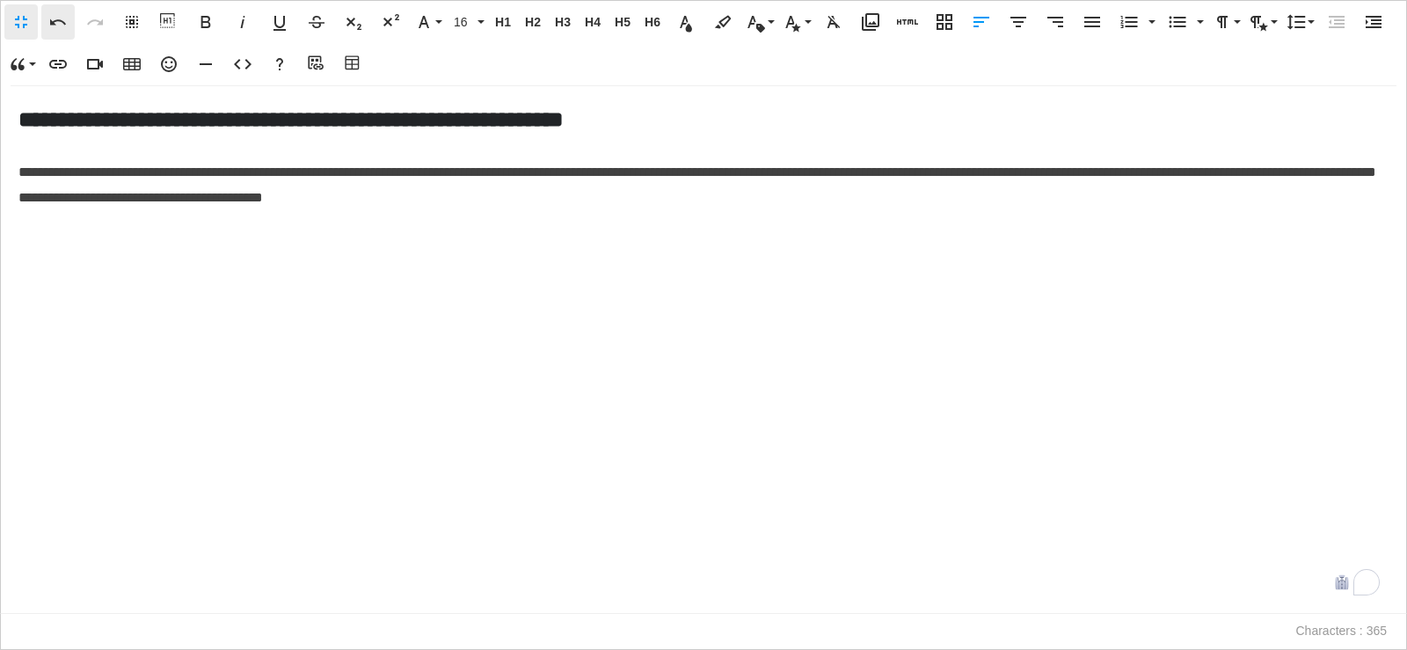
click at [60, 35] on button "Undo" at bounding box center [57, 21] width 33 height 35
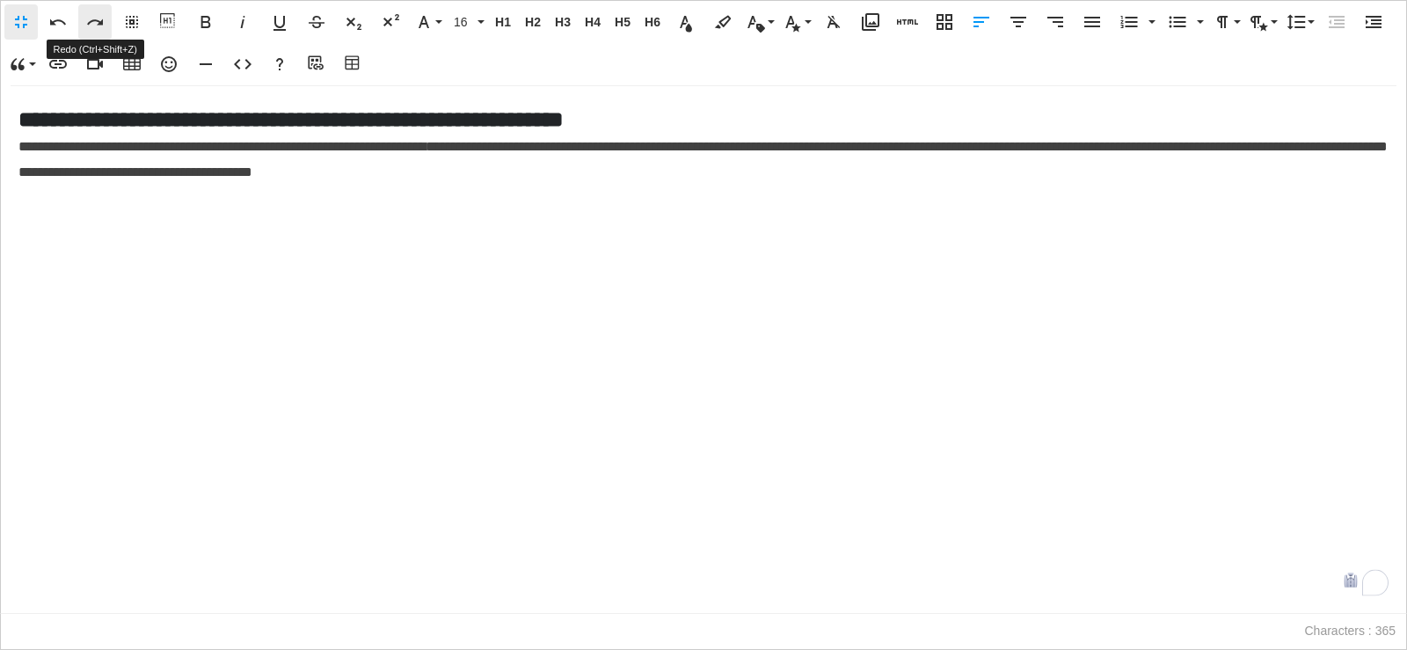
click at [91, 19] on icon "button" at bounding box center [94, 21] width 21 height 21
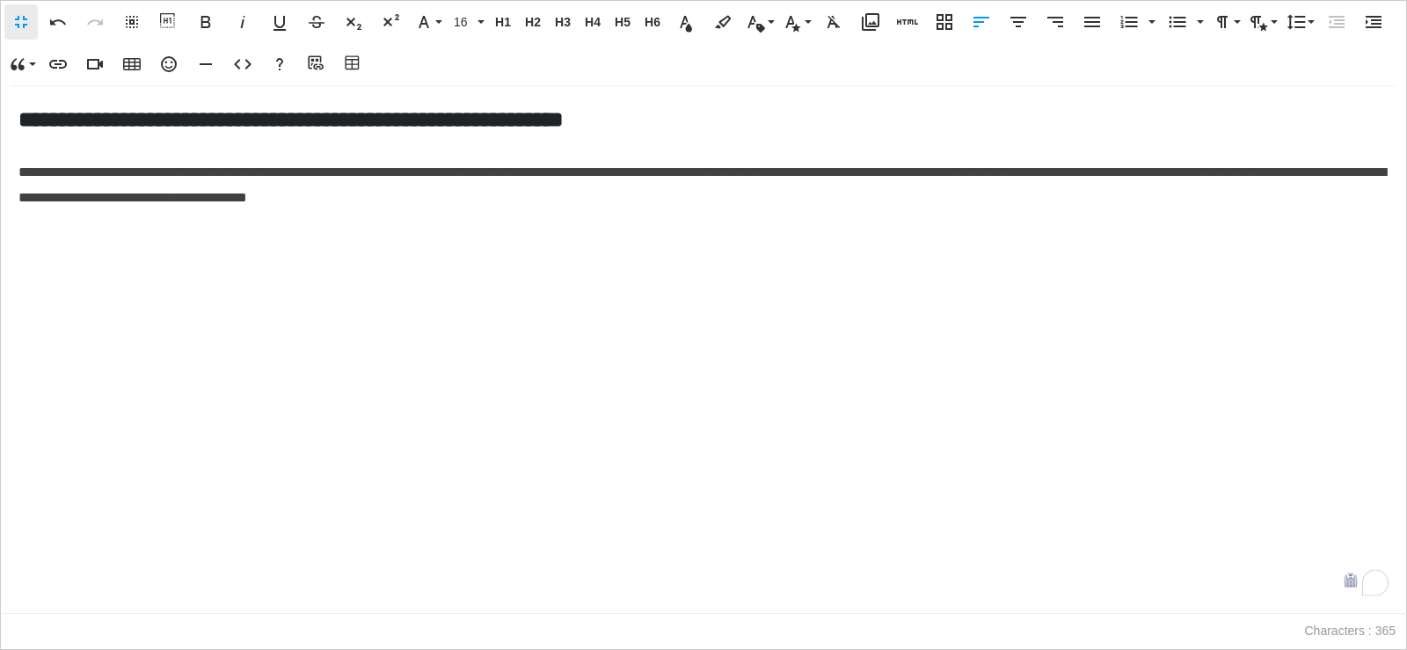
click at [50, 231] on p "To enrich screen reader interactions, please activate Accessibility in Grammarl…" at bounding box center [703, 235] width 1370 height 25
click at [917, 19] on icon "button" at bounding box center [907, 21] width 21 height 21
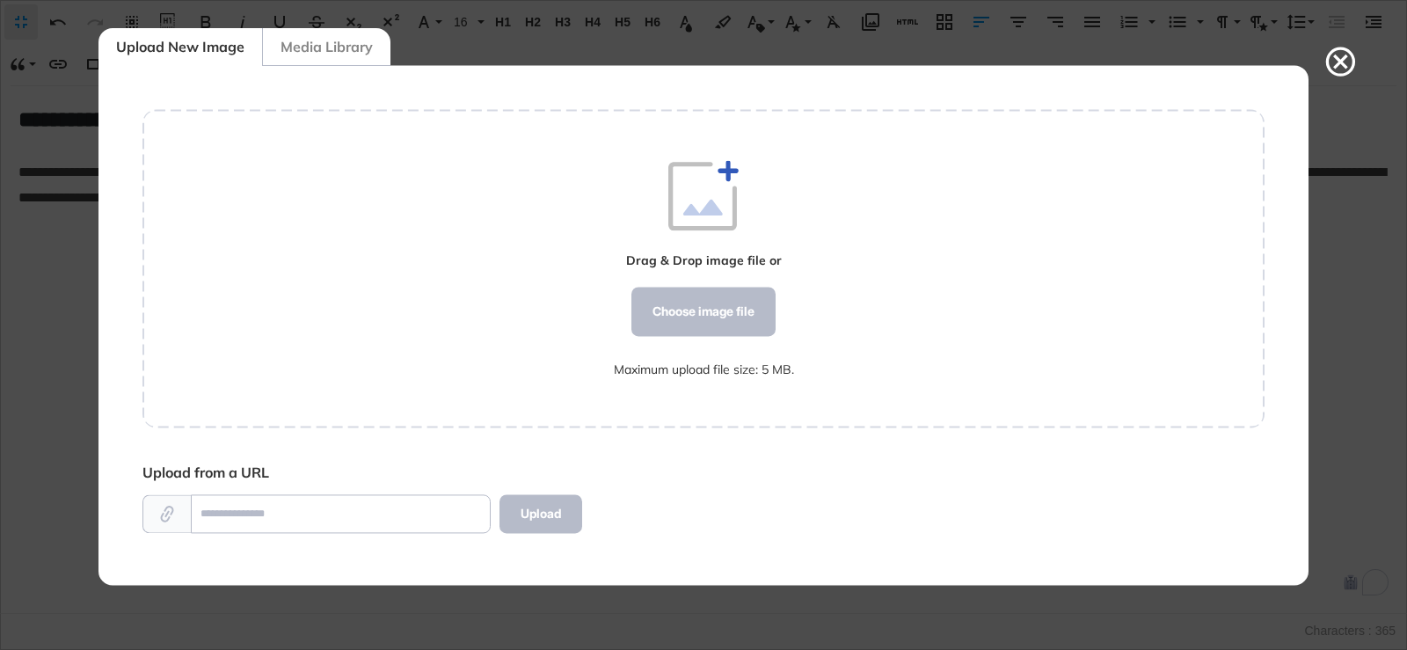
scroll to position [520, 1122]
click at [711, 306] on div "Choose image file" at bounding box center [703, 311] width 144 height 49
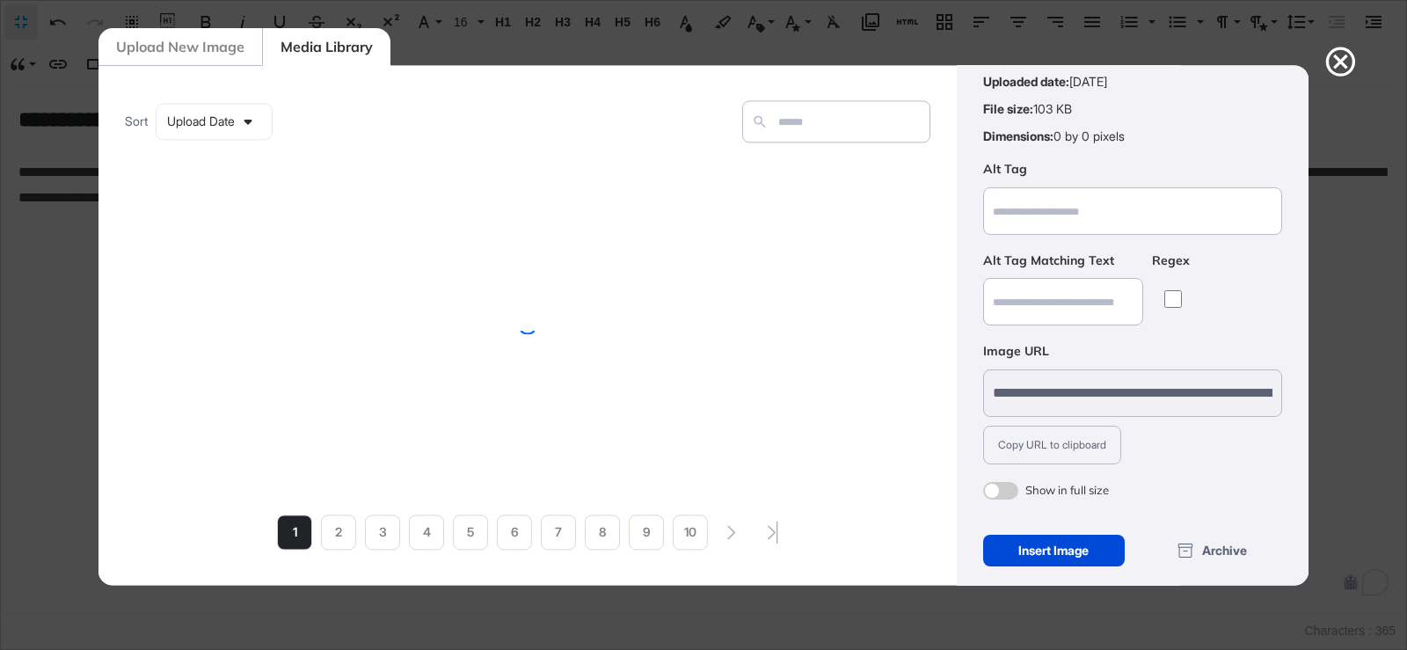
scroll to position [121, 0]
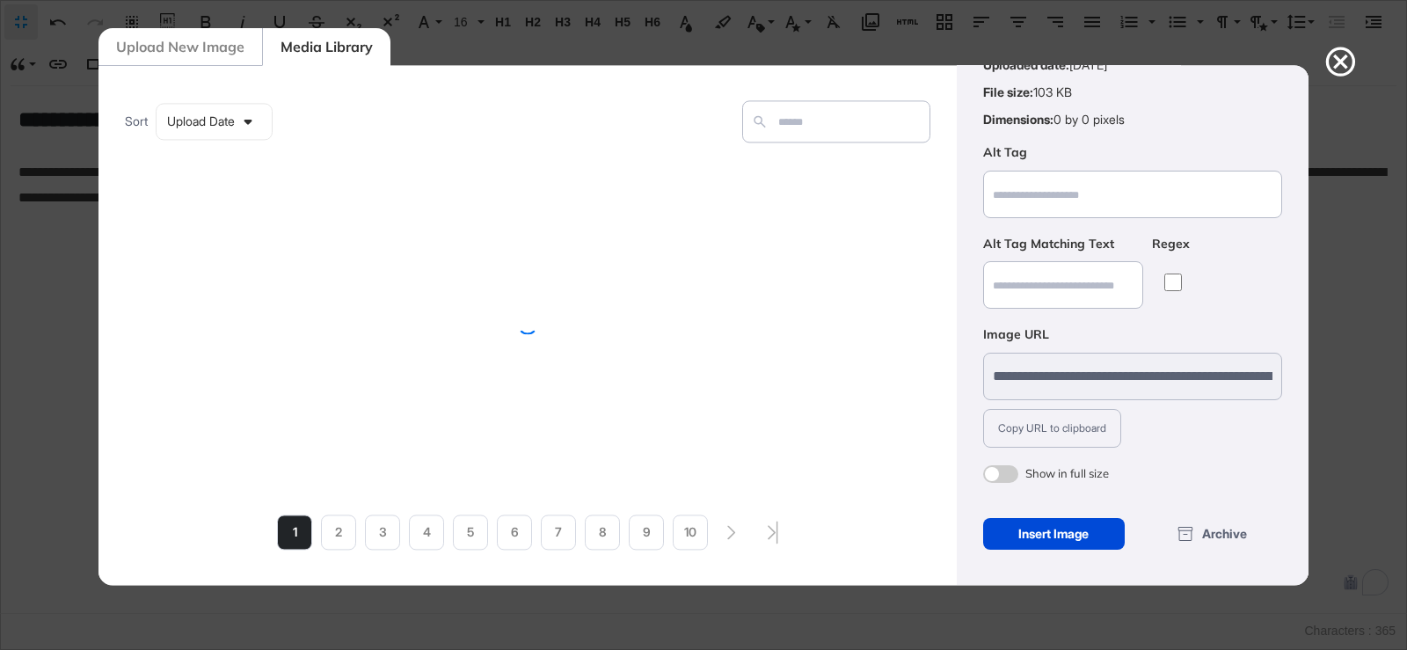
click at [1003, 470] on span at bounding box center [1000, 474] width 35 height 18
click at [1023, 532] on div "Insert Image" at bounding box center [1054, 534] width 142 height 32
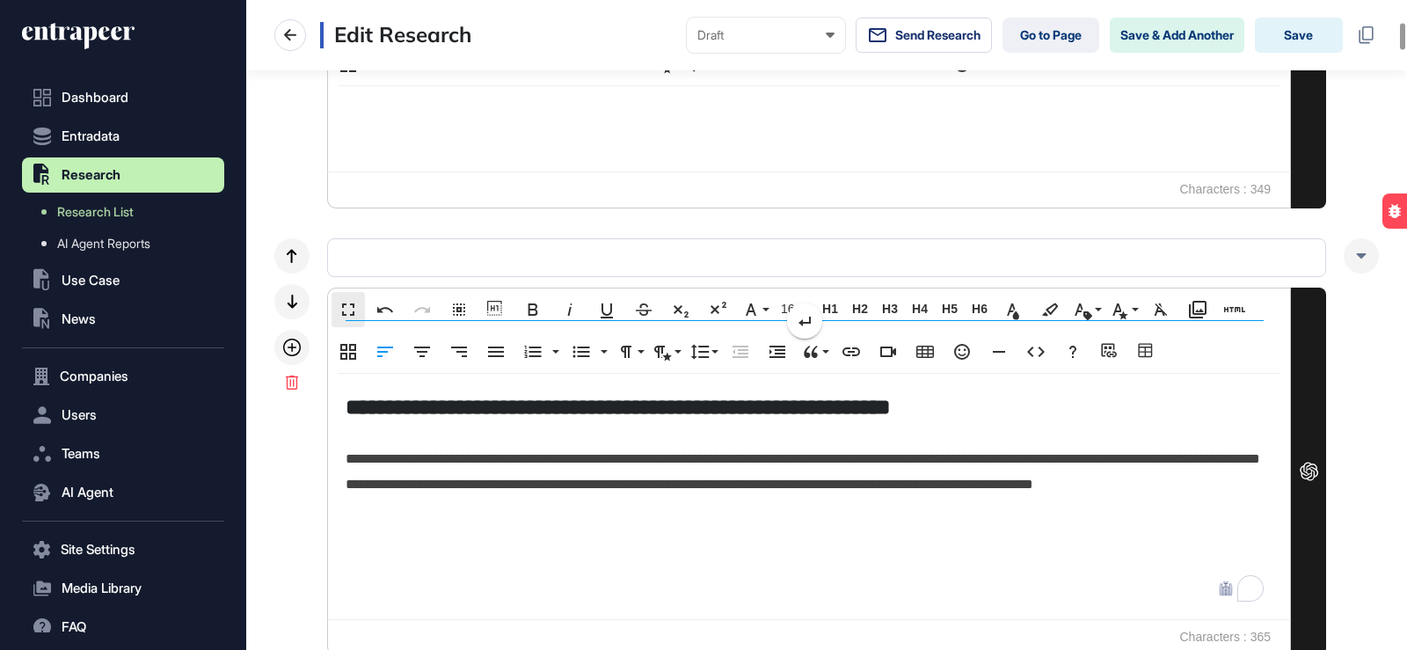
scroll to position [528, 0]
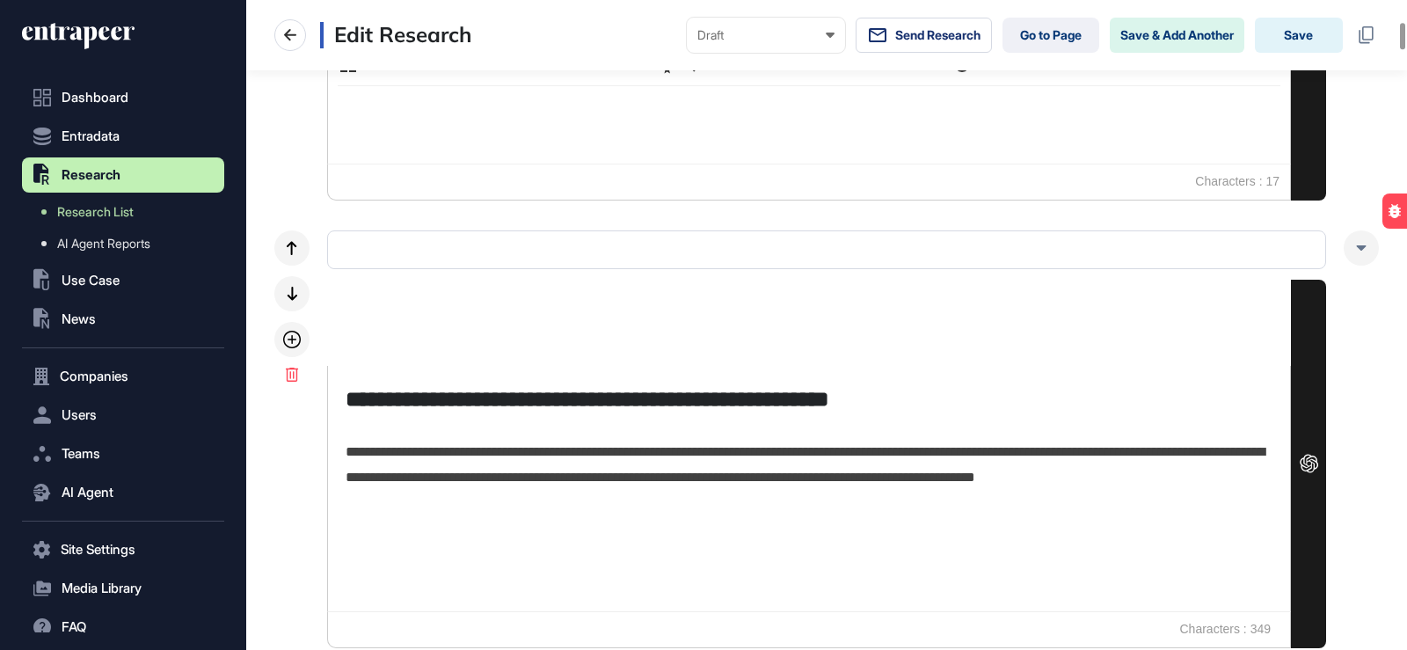
click at [838, 454] on span "**********" at bounding box center [805, 464] width 919 height 39
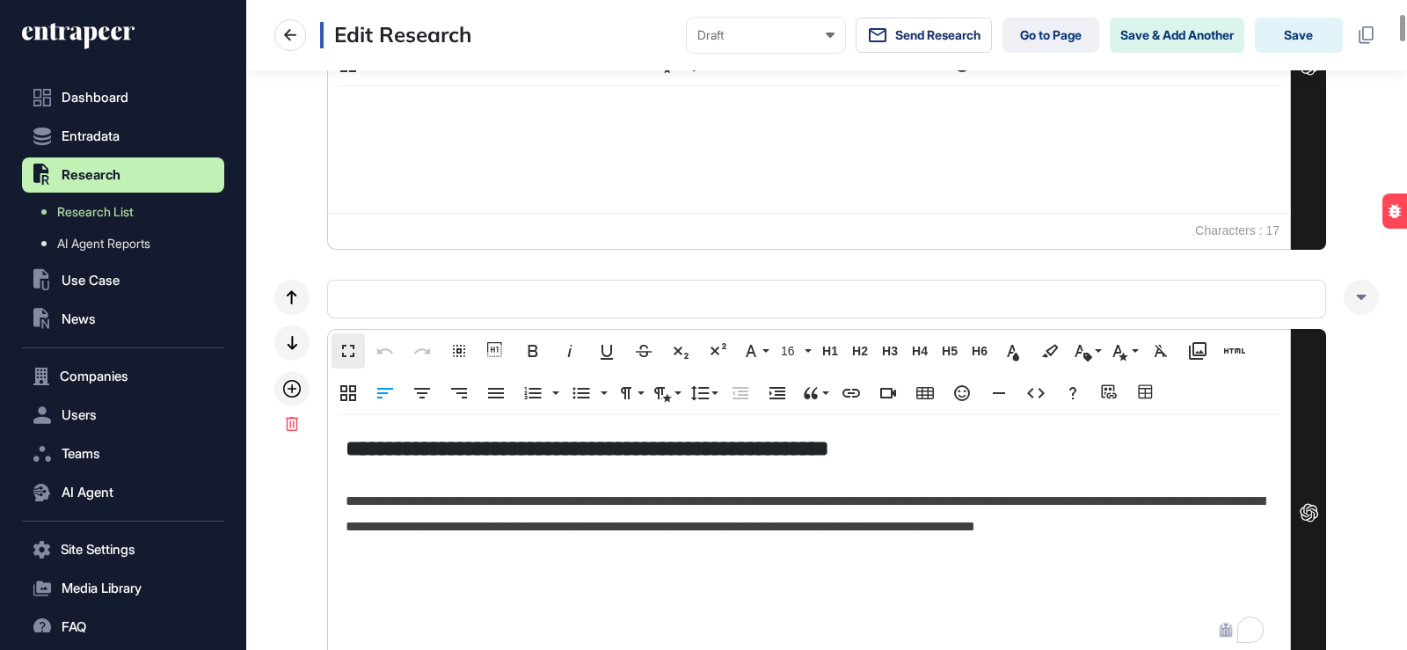
scroll to position [0, 0]
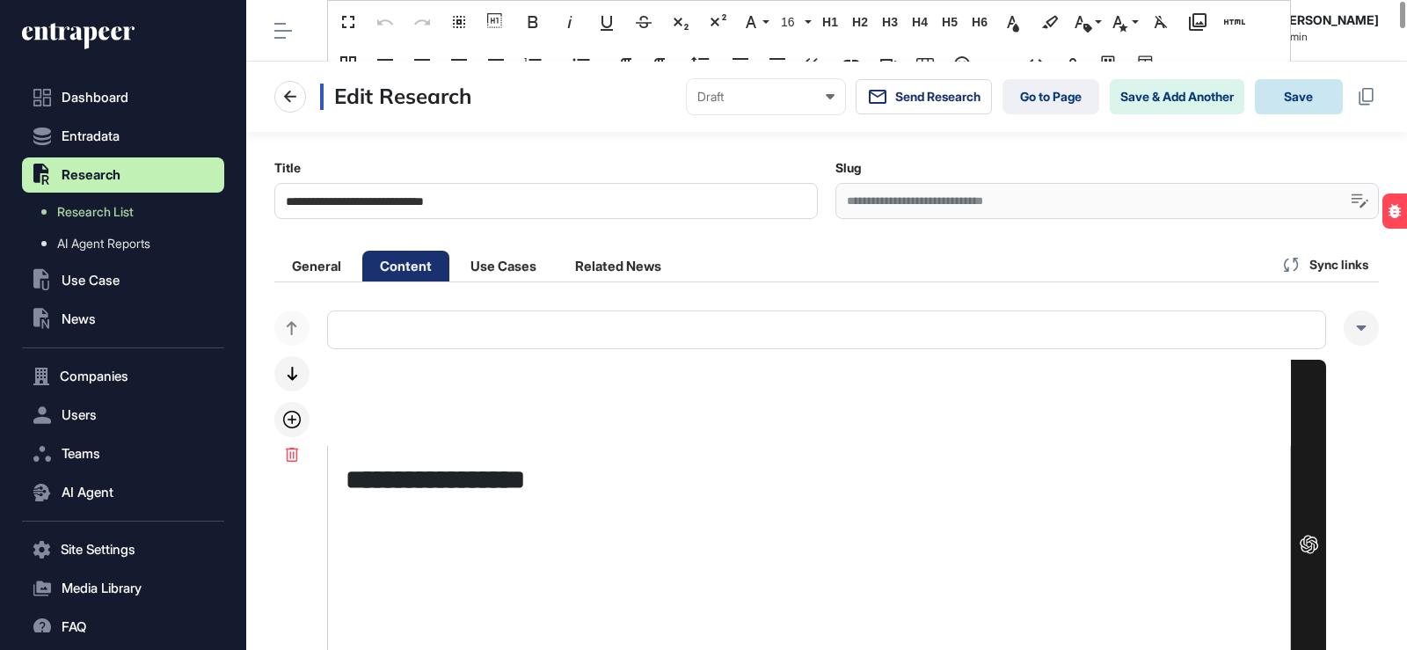
click at [1323, 98] on button "Save" at bounding box center [1299, 96] width 88 height 35
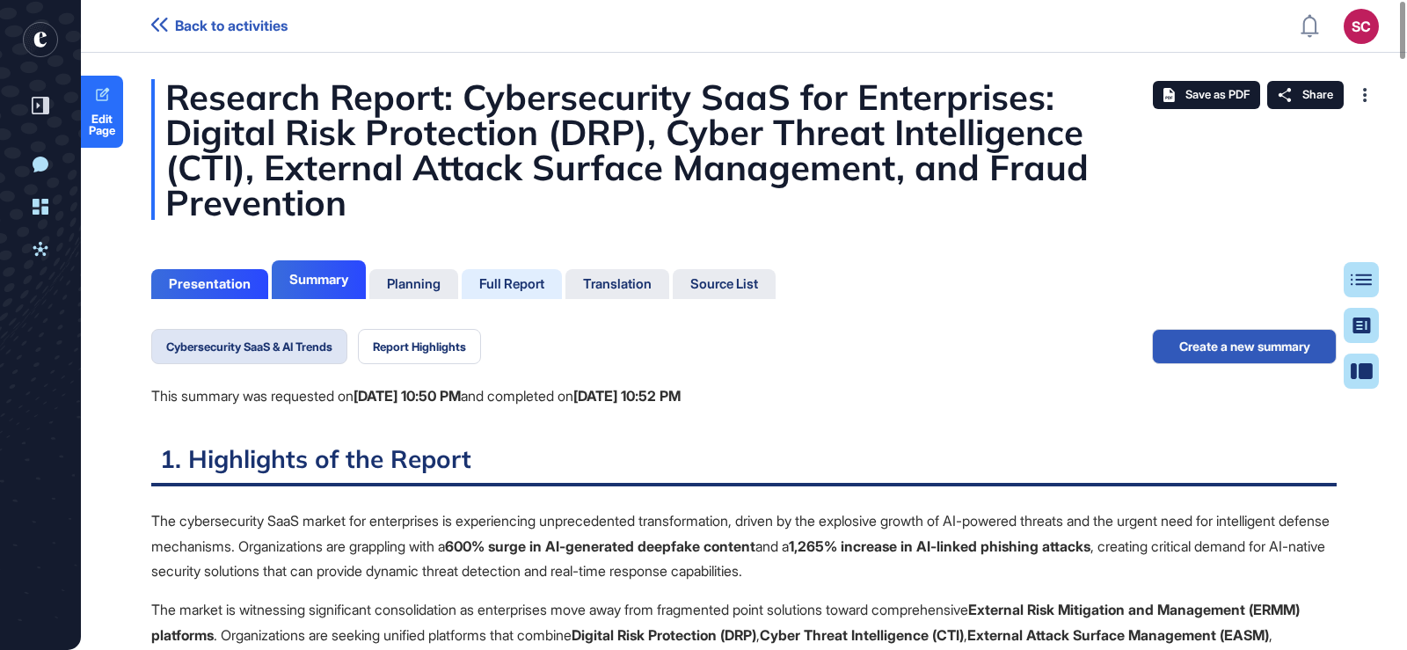
click at [499, 281] on div "Full Report" at bounding box center [511, 284] width 65 height 16
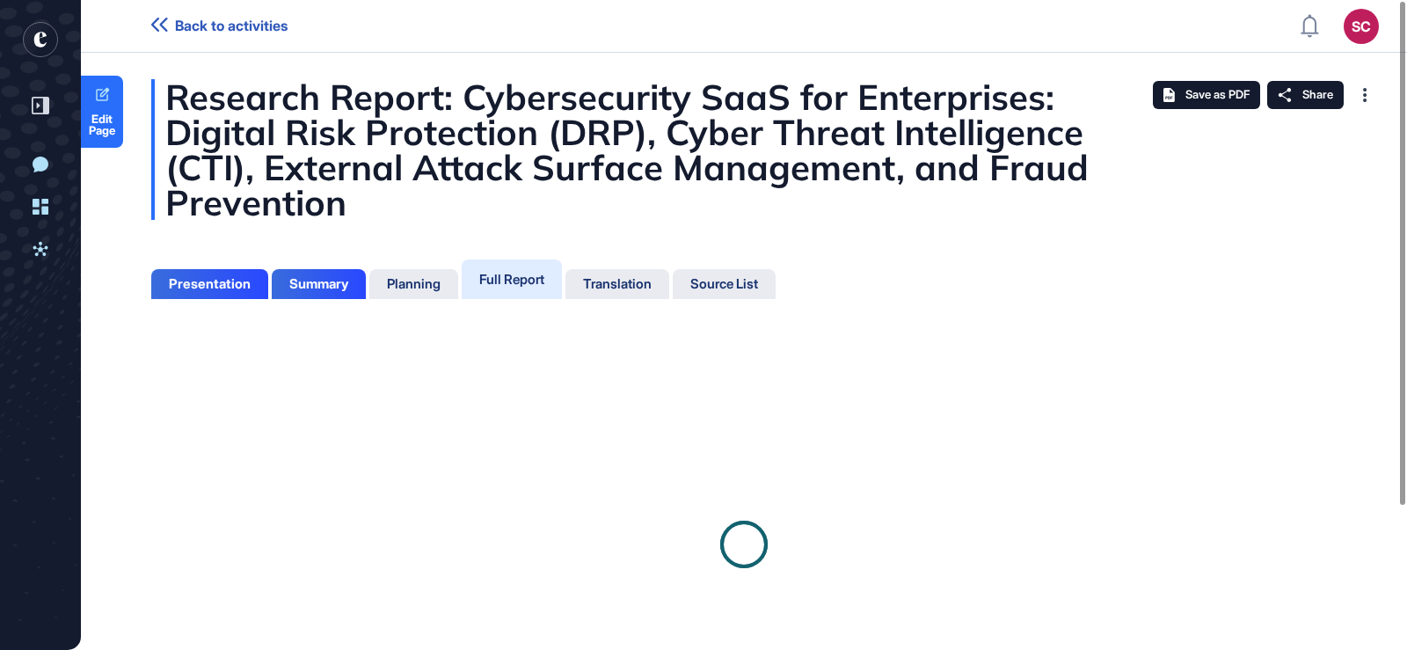
scroll to position [8, 1]
click at [425, 273] on div "Planning" at bounding box center [413, 284] width 89 height 30
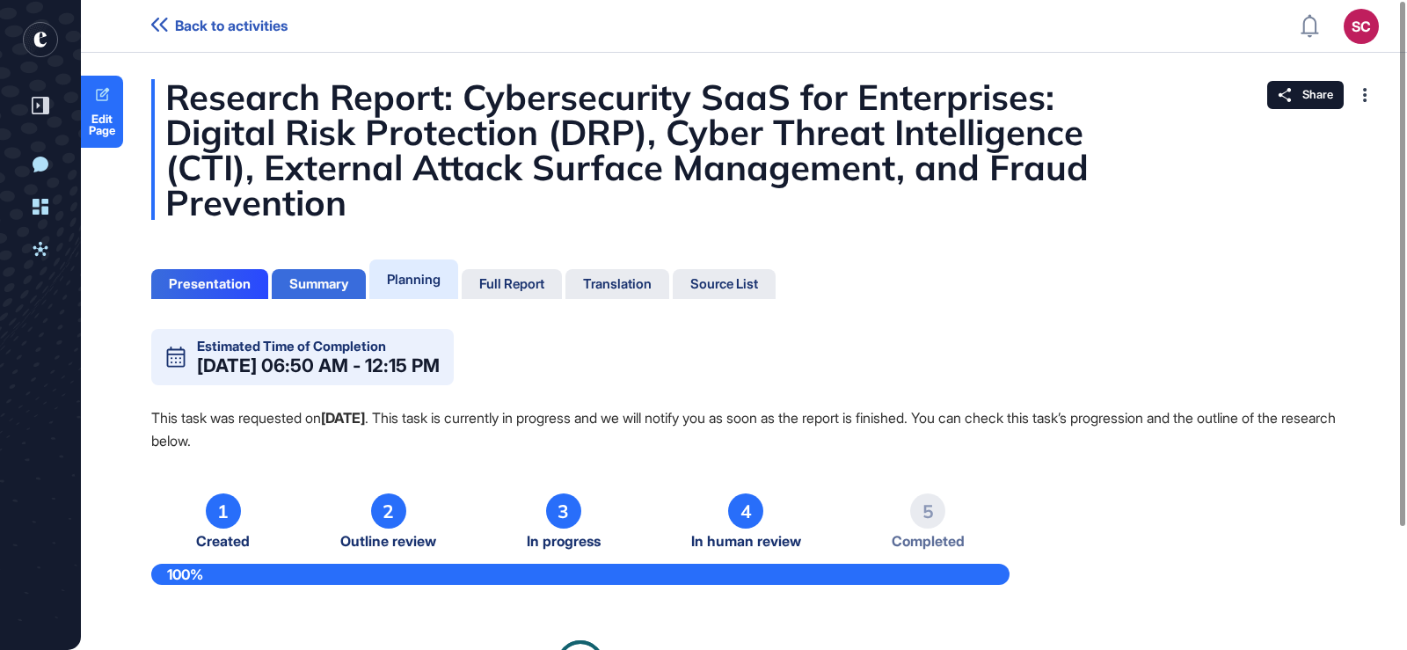
click at [361, 283] on div "Summary" at bounding box center [319, 284] width 94 height 30
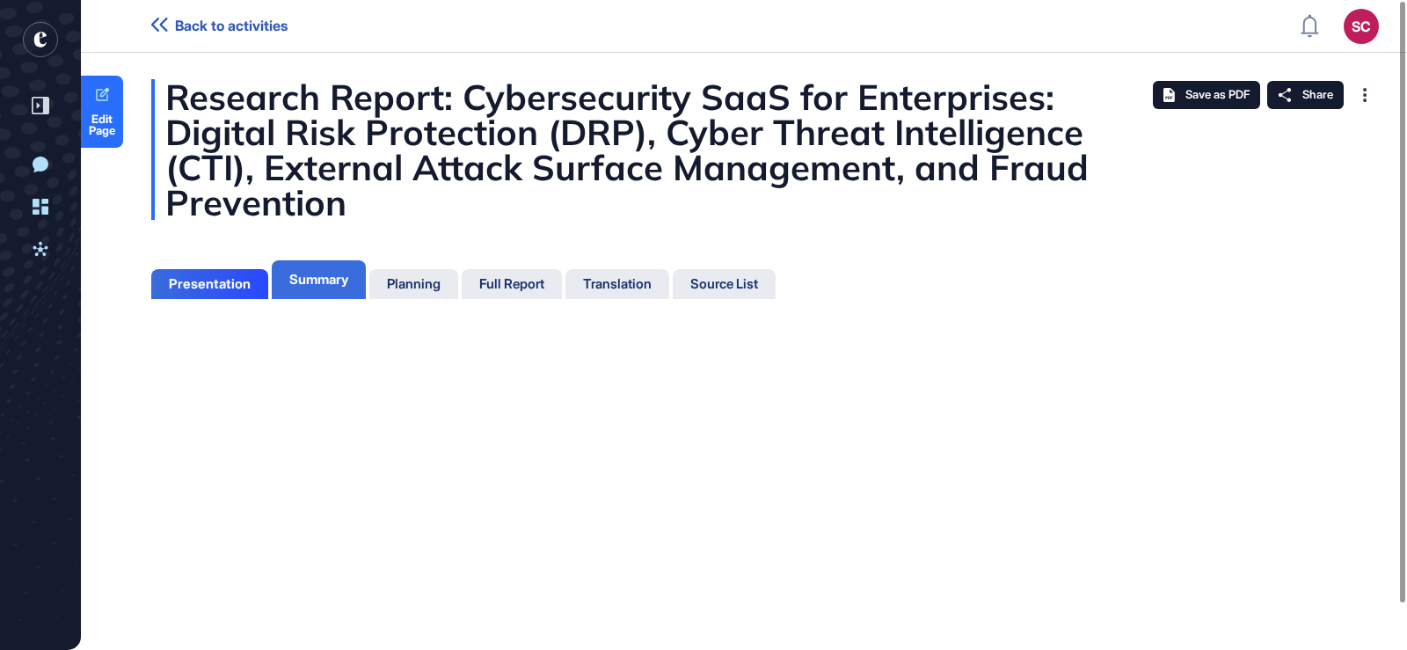
scroll to position [8, 1]
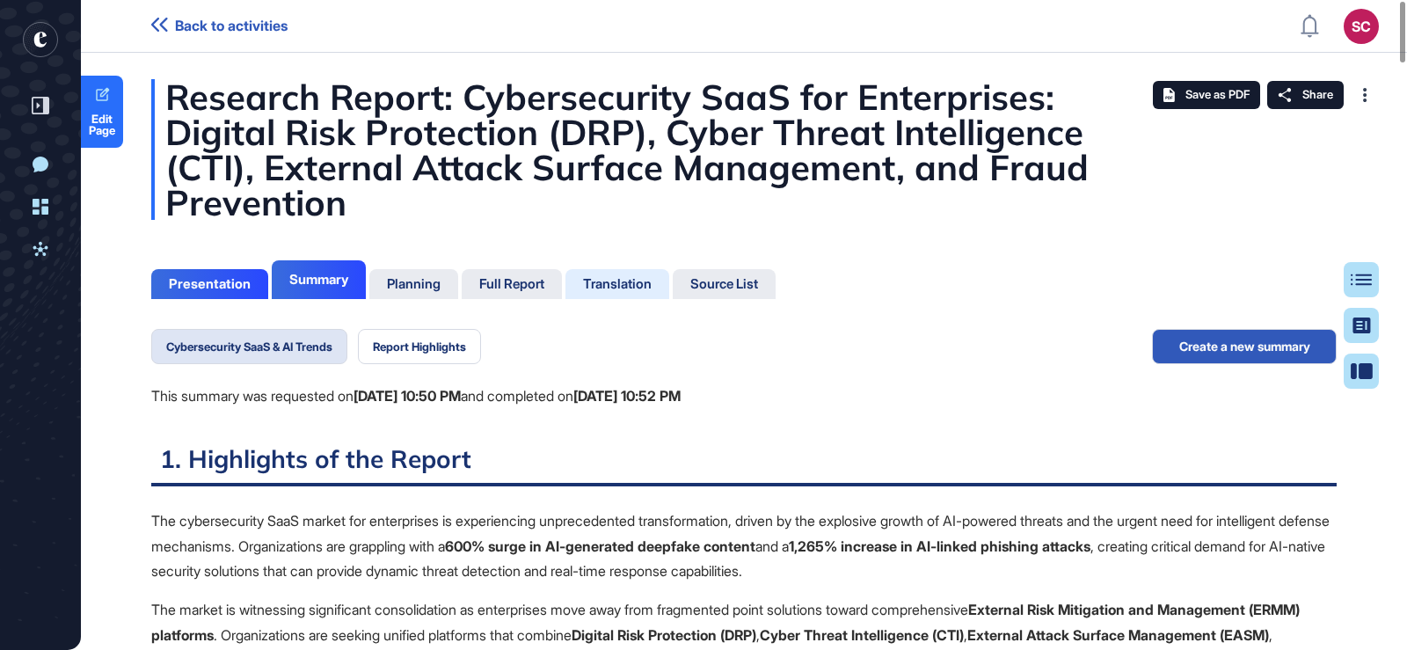
scroll to position [562, 4]
click at [420, 397] on b "[DATE] 10:50 PM" at bounding box center [406, 396] width 107 height 18
click at [424, 342] on button "Report Highlights" at bounding box center [419, 346] width 123 height 35
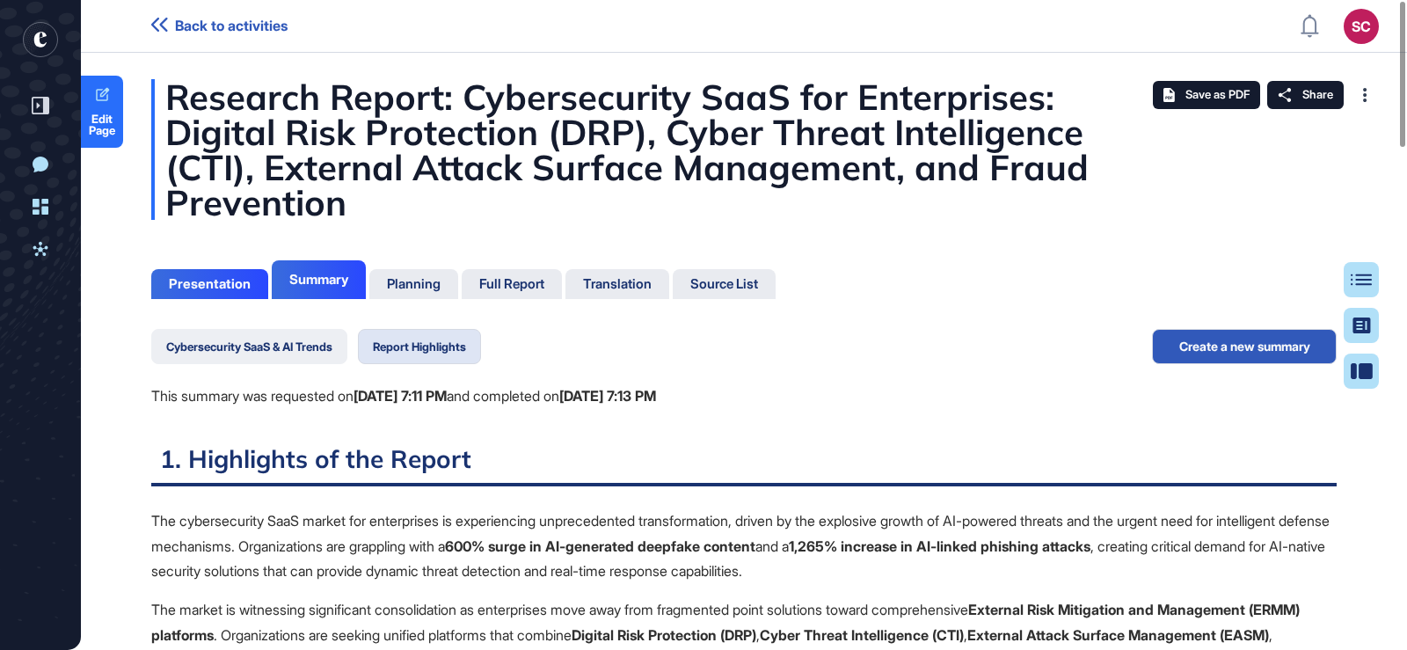
click at [337, 356] on button "Cybersecurity SaaS & AI Trends" at bounding box center [249, 346] width 196 height 35
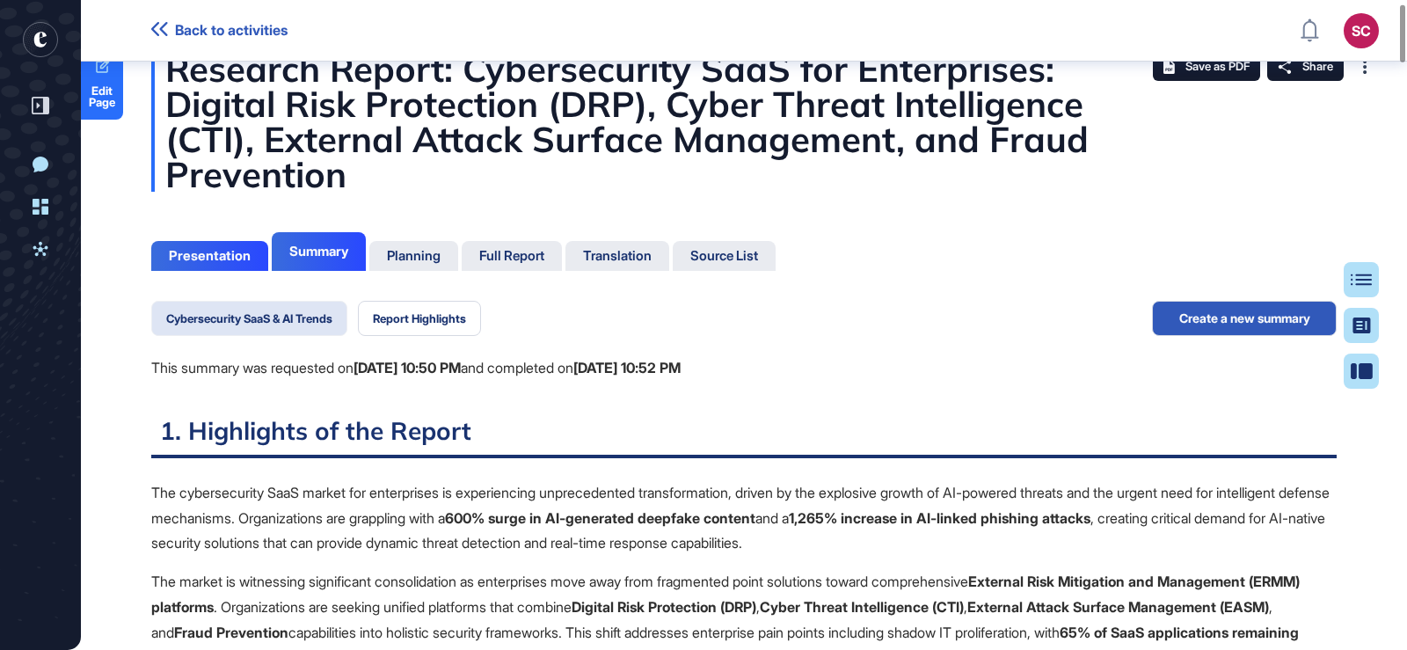
scroll to position [4, 0]
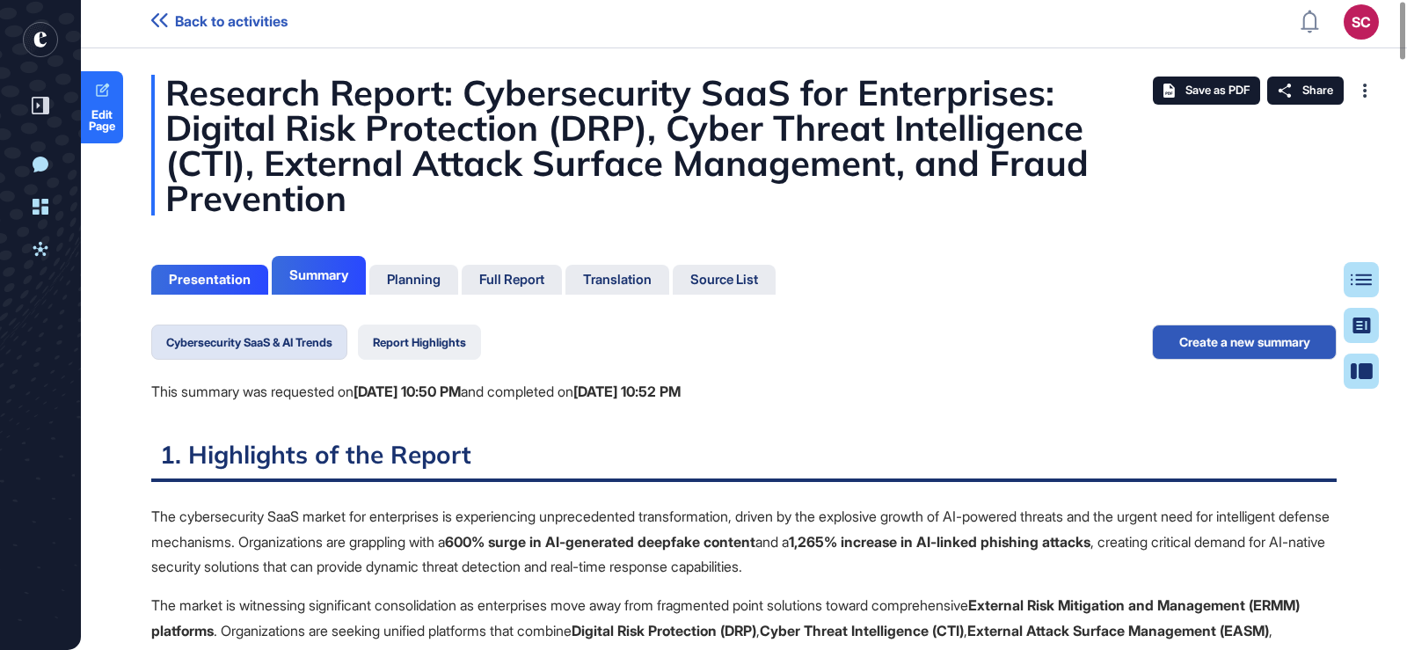
click at [459, 338] on button "Report Highlights" at bounding box center [419, 341] width 123 height 35
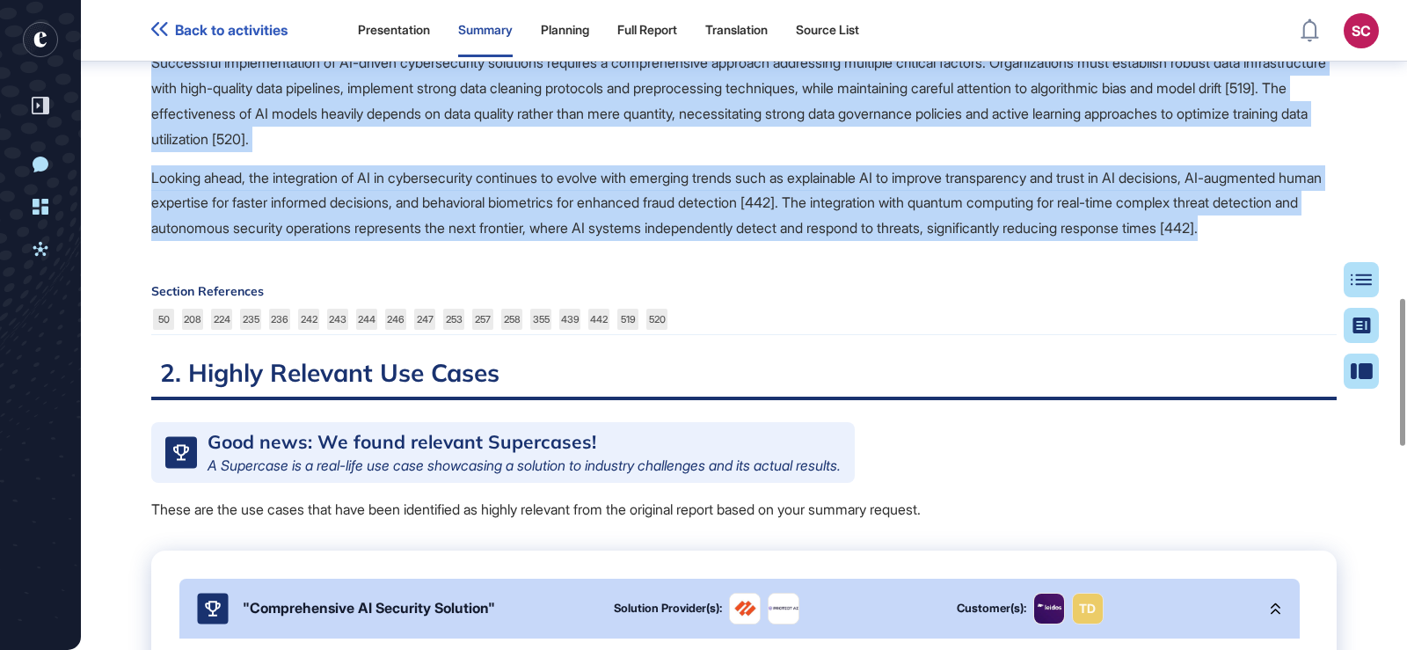
scroll to position [1326, 0]
drag, startPoint x: 152, startPoint y: 203, endPoint x: 661, endPoint y: 338, distance: 526.6
copy span "The cybersecurity SaaS market for enterprises is experiencing unprecedented tra…"
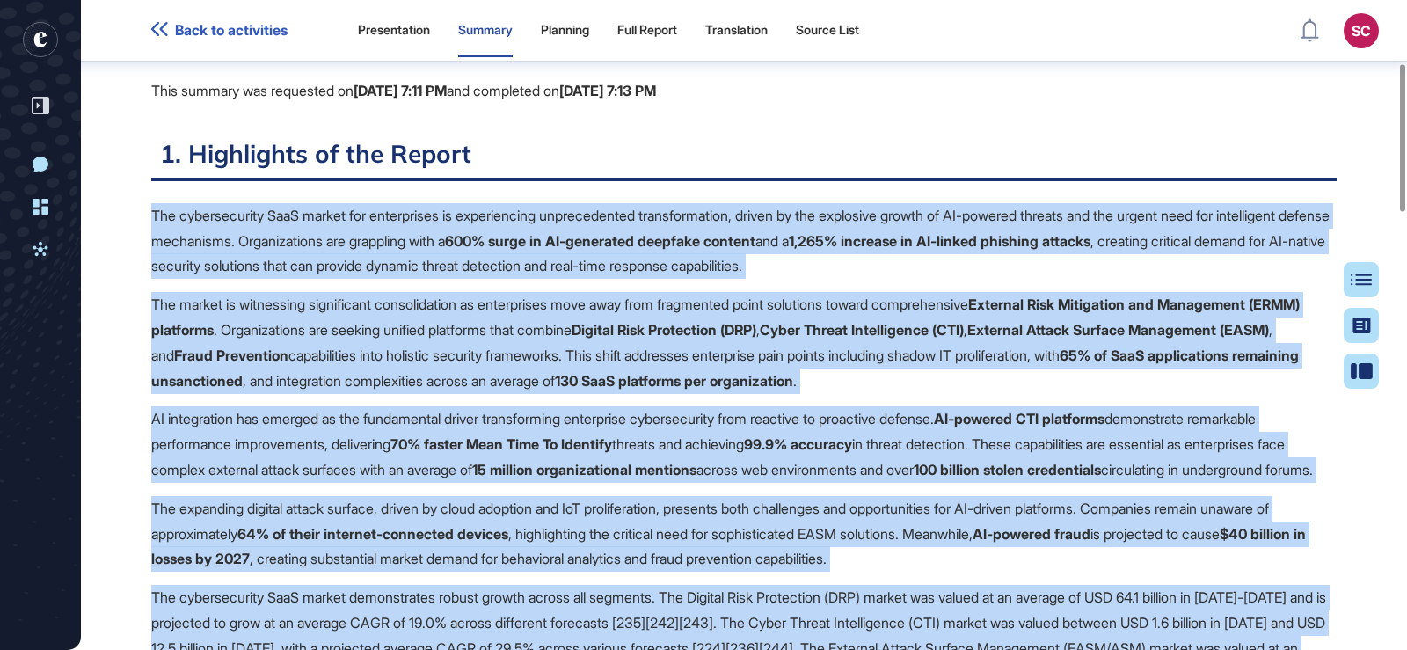
scroll to position [279, 0]
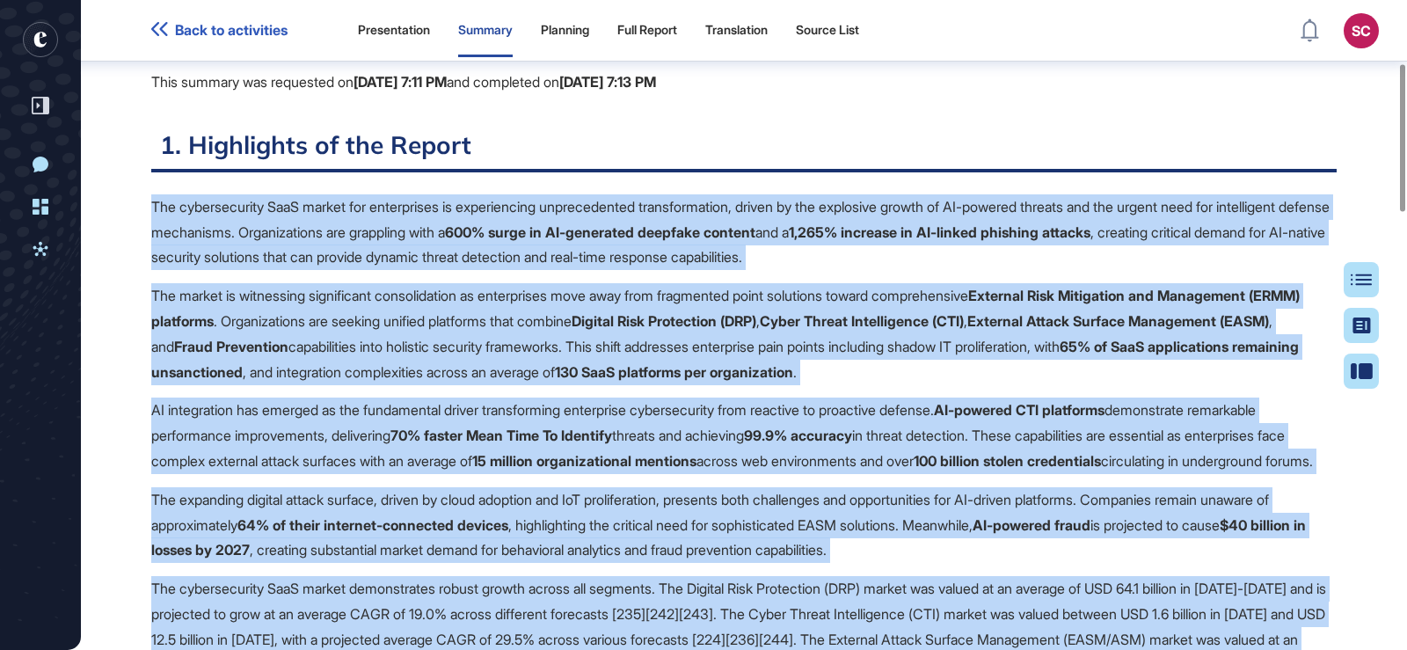
click at [756, 324] on strong "Digital Risk Protection (DRP)" at bounding box center [664, 321] width 185 height 18
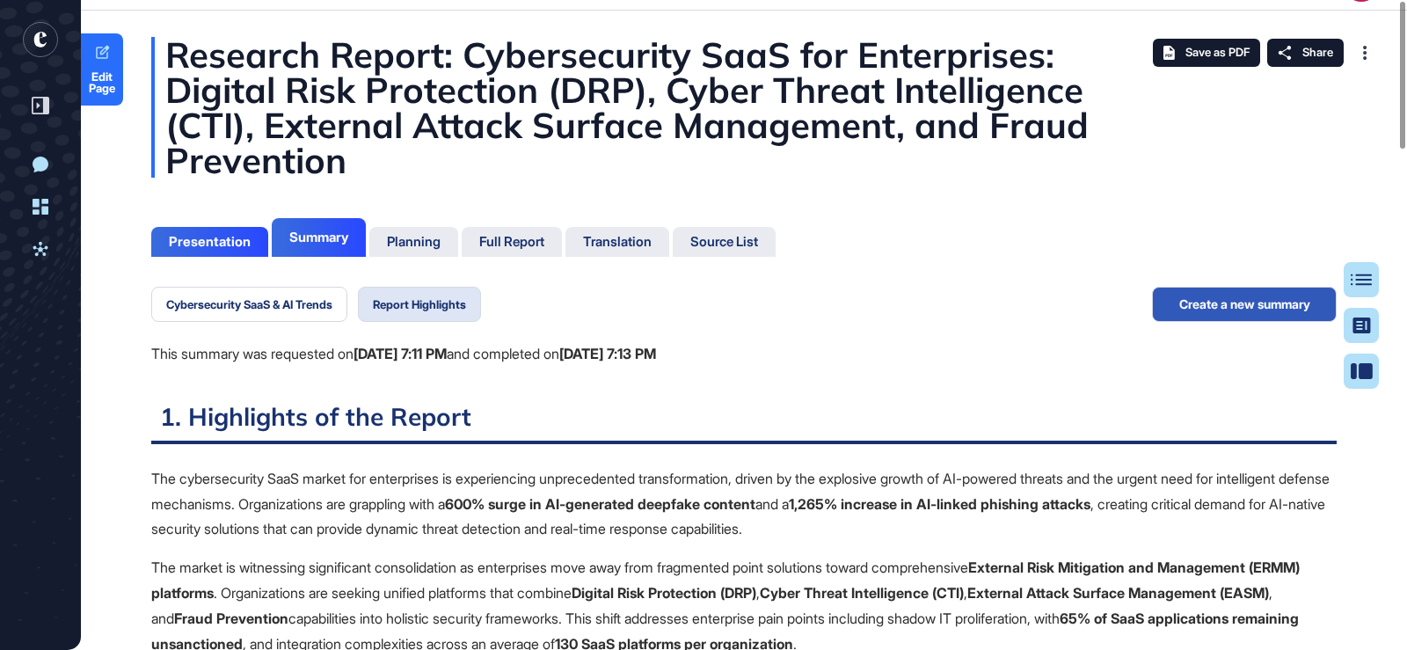
scroll to position [0, 0]
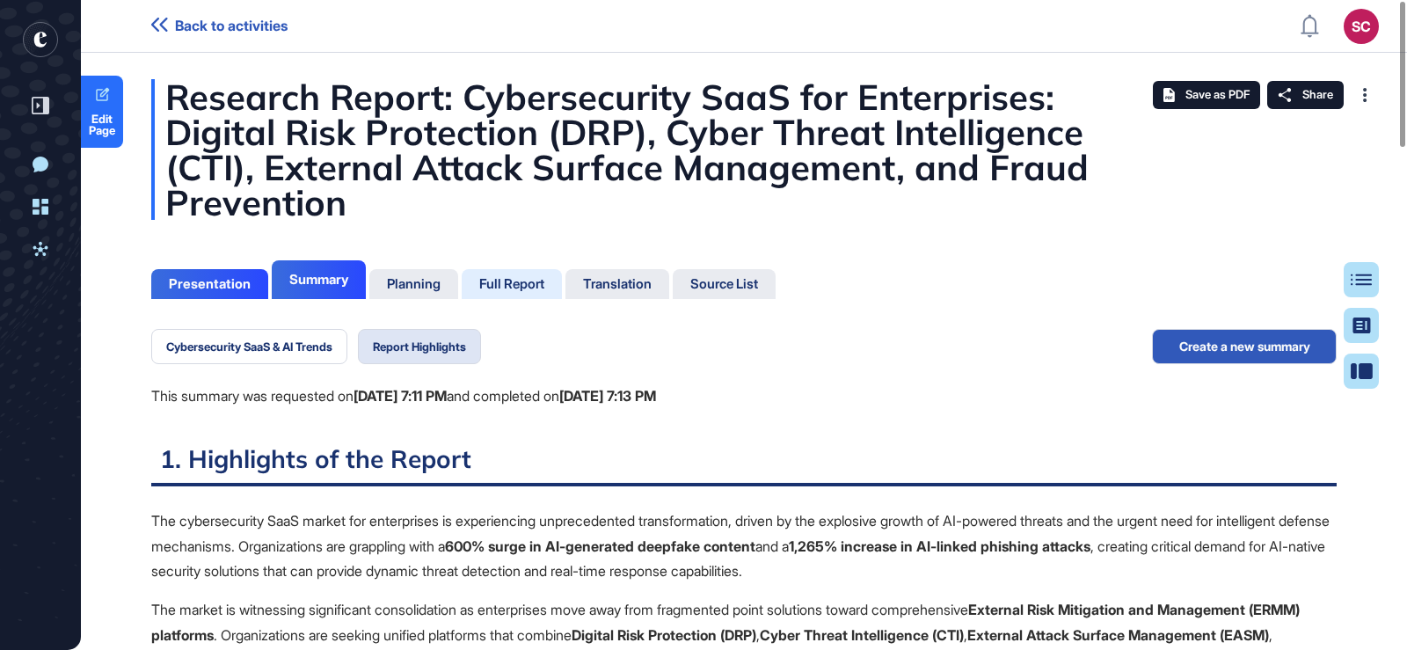
click at [499, 285] on div "Full Report" at bounding box center [511, 284] width 65 height 16
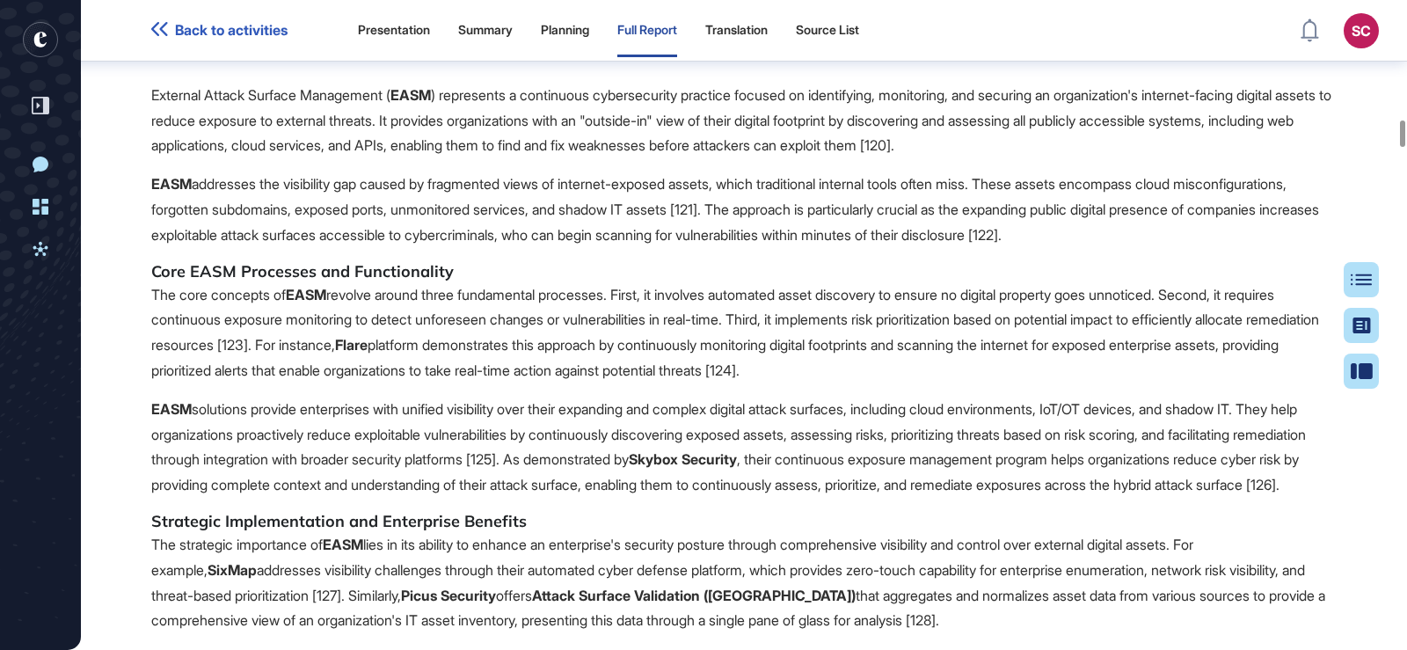
scroll to position [14911, 0]
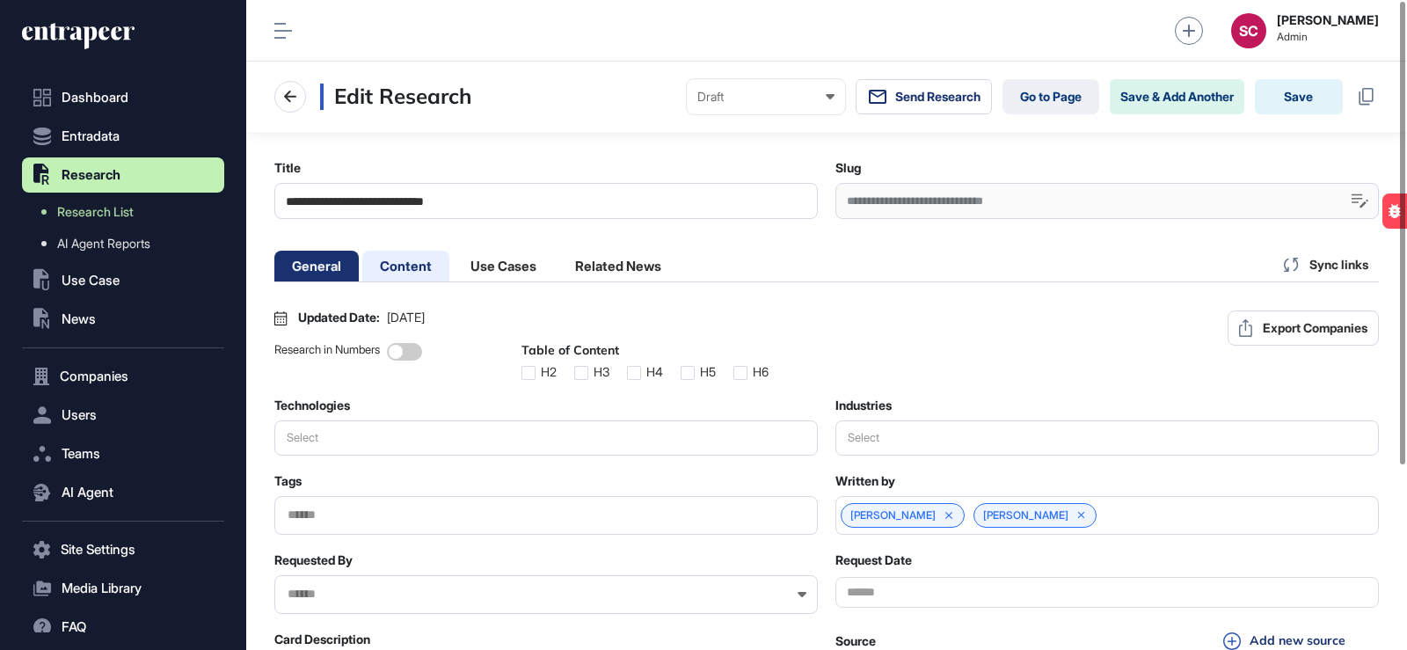
click at [428, 274] on li "Content" at bounding box center [405, 266] width 87 height 31
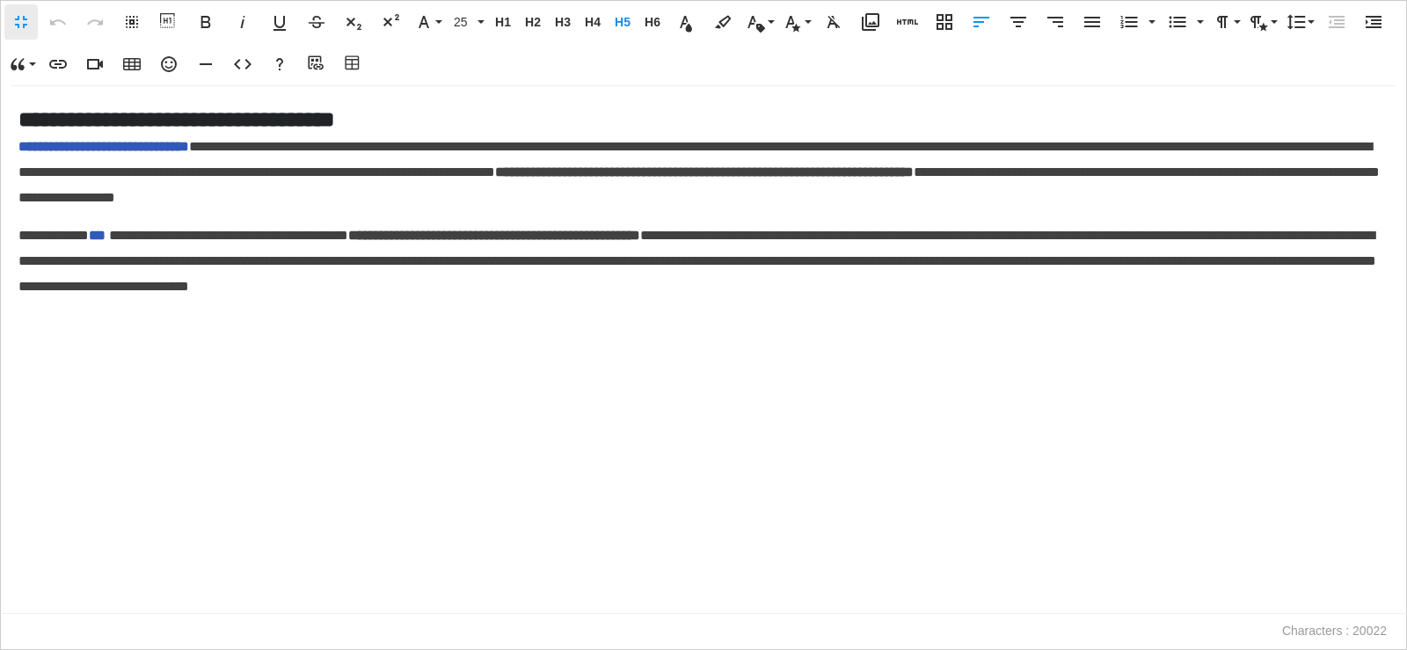
scroll to position [1, 8]
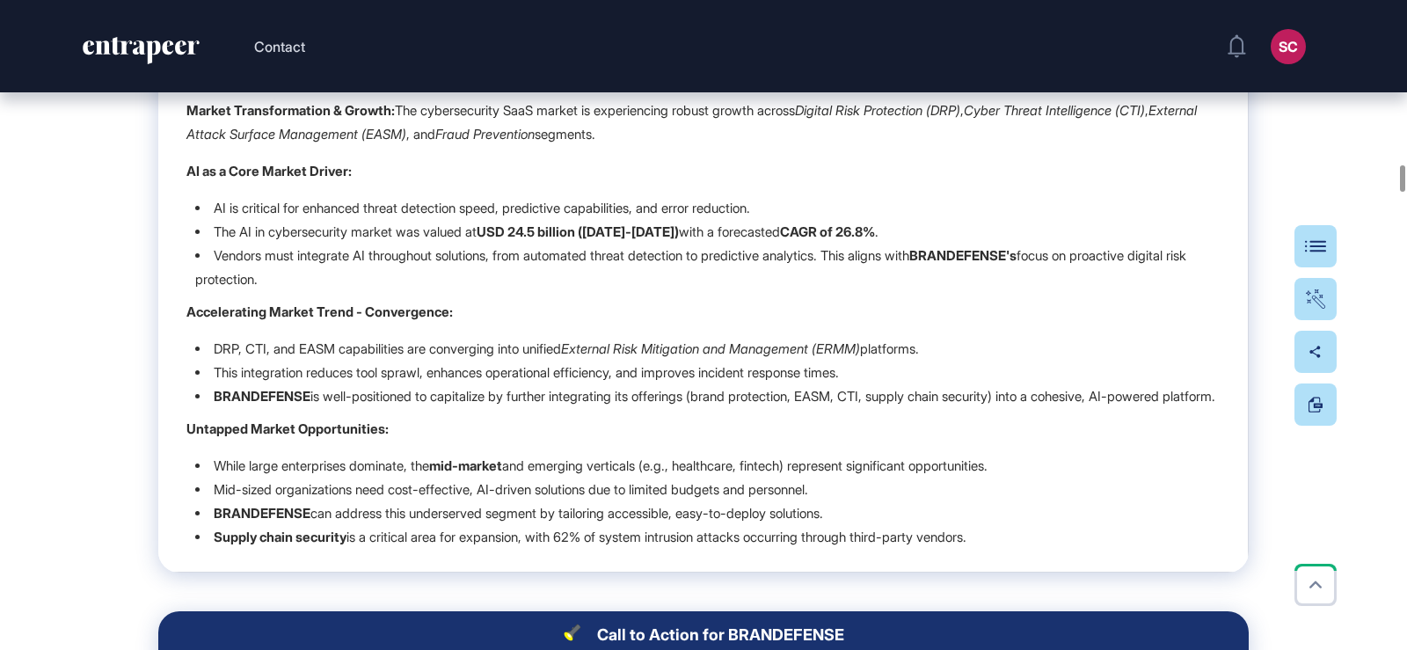
scroll to position [20136, 0]
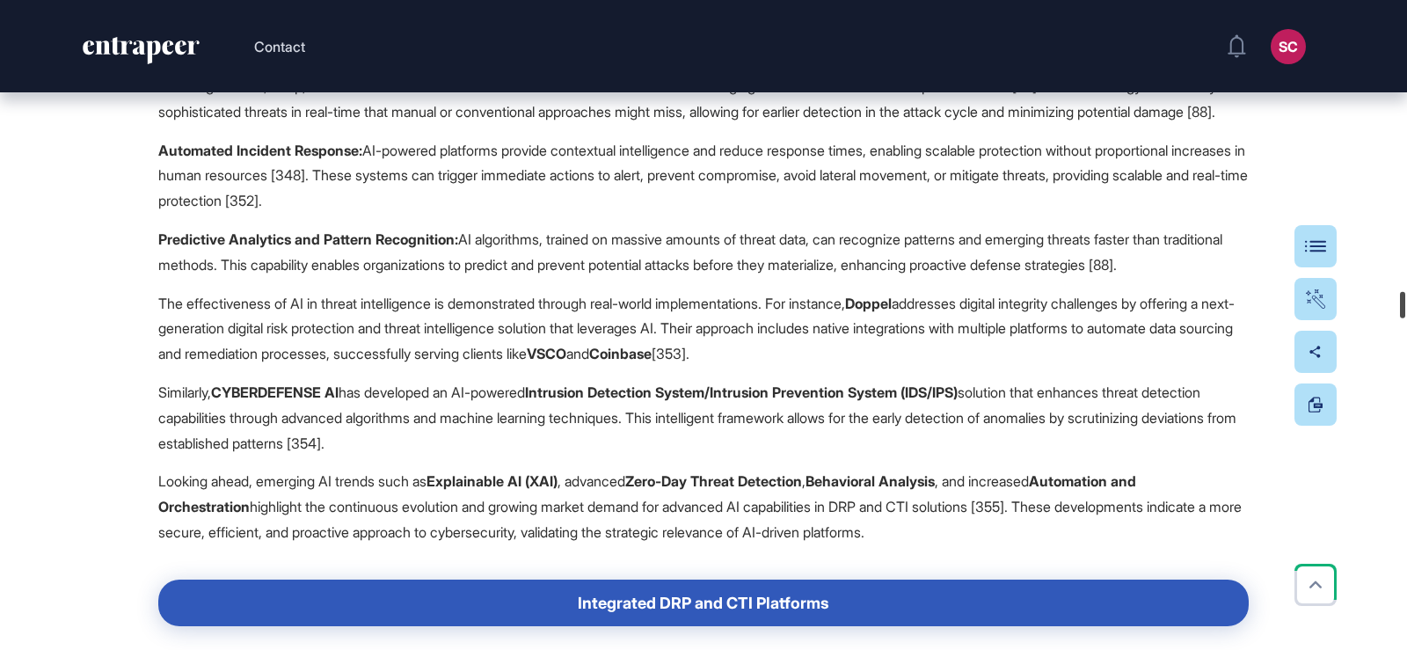
drag, startPoint x: 1402, startPoint y: 174, endPoint x: 1406, endPoint y: 305, distance: 131.1
click at [1405, 305] on div at bounding box center [1402, 305] width 5 height 26
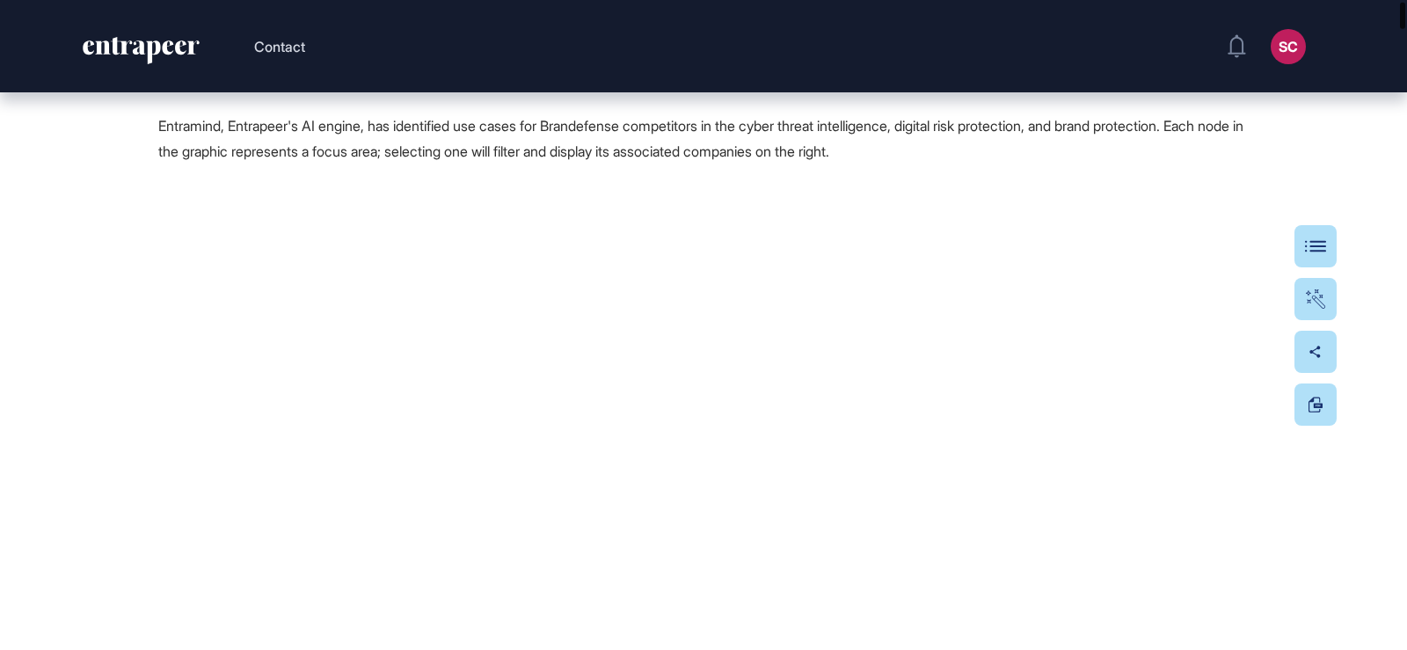
scroll to position [0, 0]
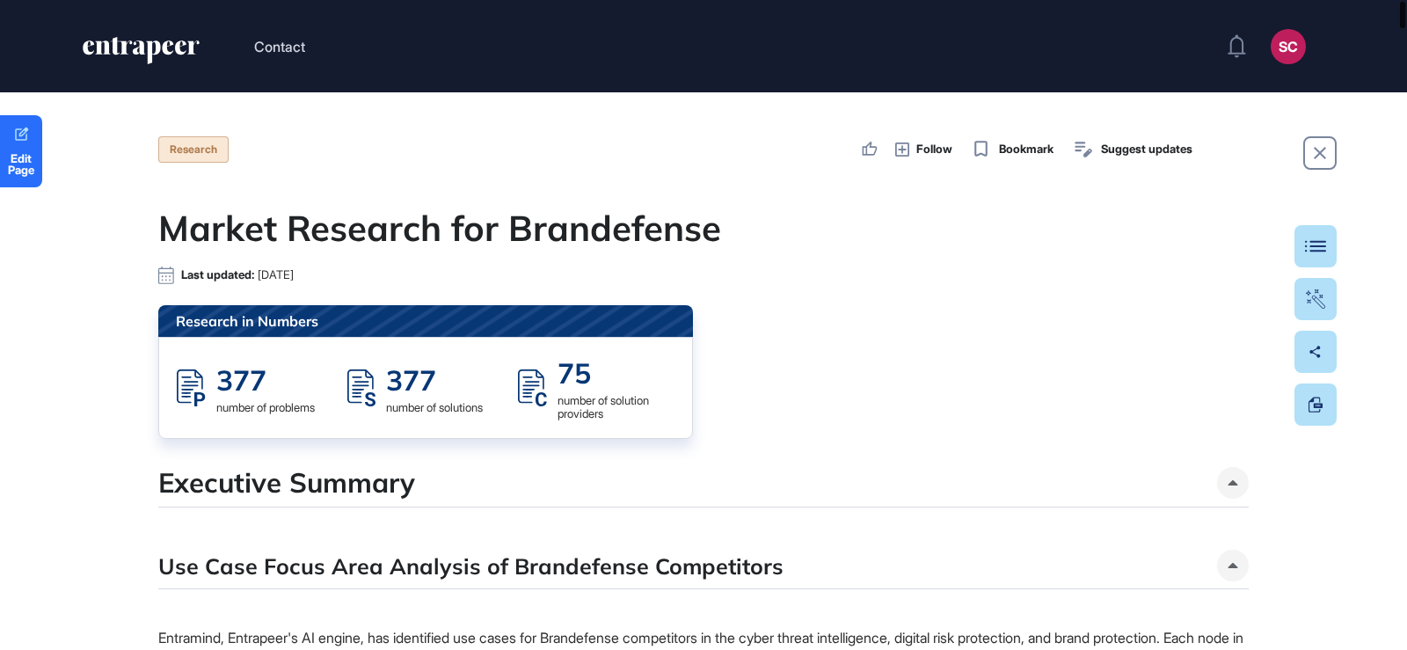
drag, startPoint x: 1405, startPoint y: 310, endPoint x: 1406, endPoint y: -5, distance: 315.7
click at [1406, 0] on html "Contact SC Admin Dashboard Dashboard Profile My Content Request More Data Edit …" at bounding box center [703, 325] width 1407 height 650
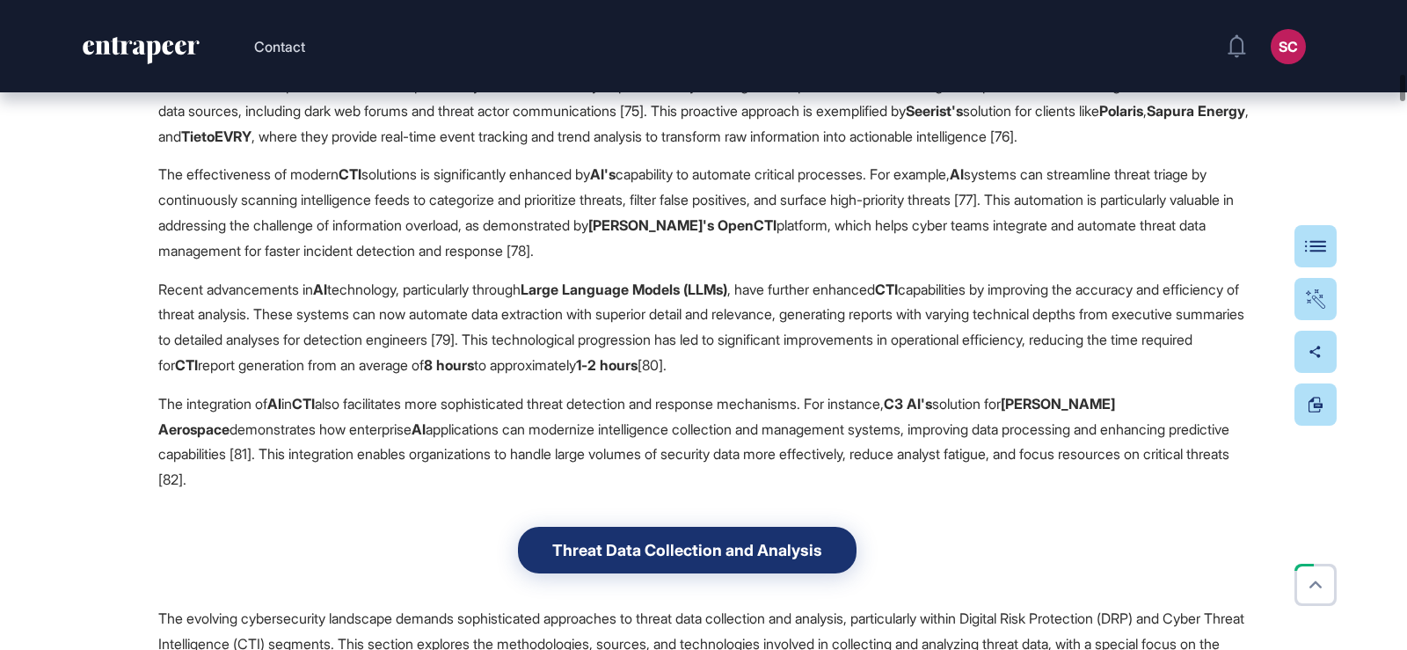
scroll to position [9057, 0]
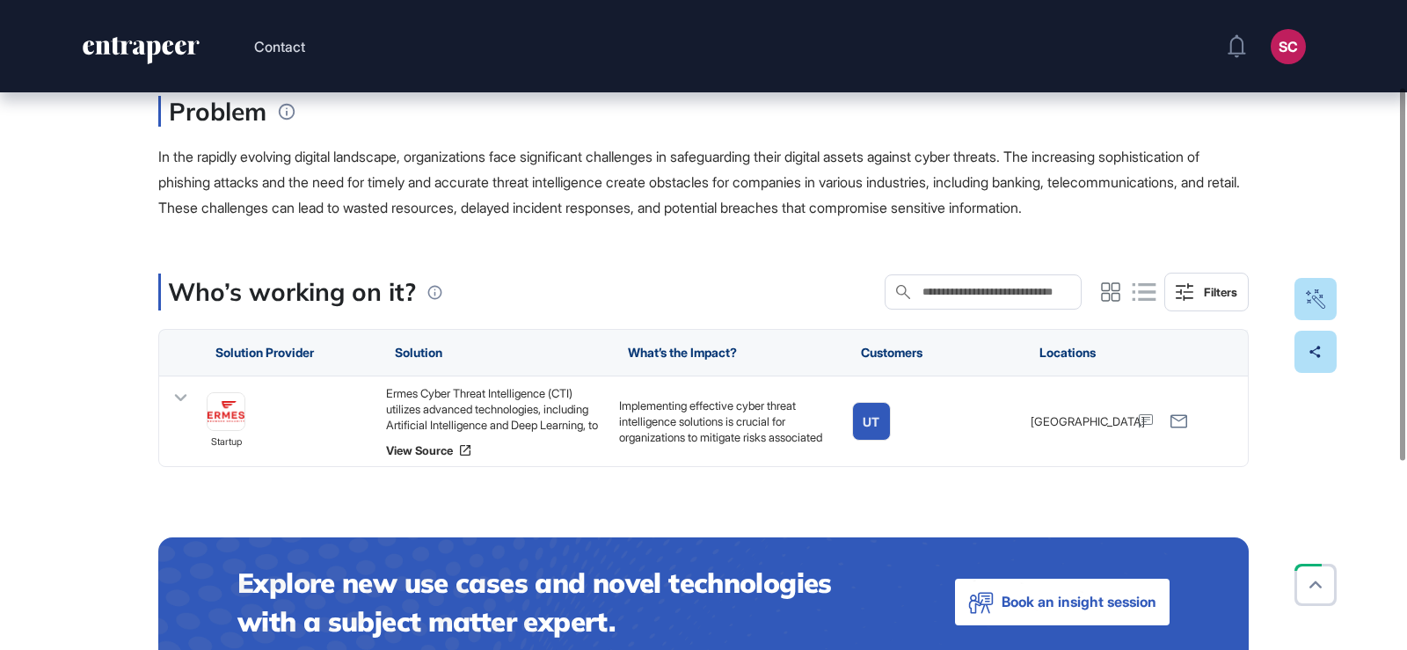
scroll to position [264, 0]
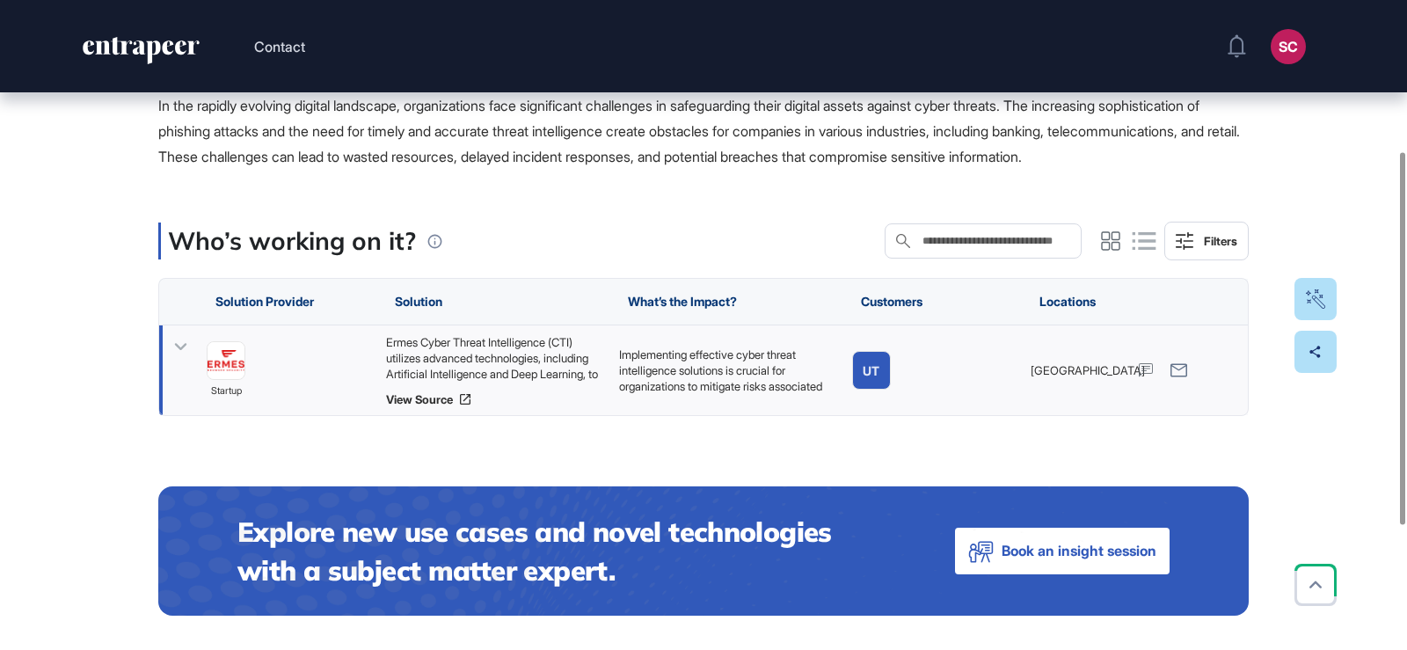
click at [183, 360] on icon at bounding box center [180, 346] width 25 height 25
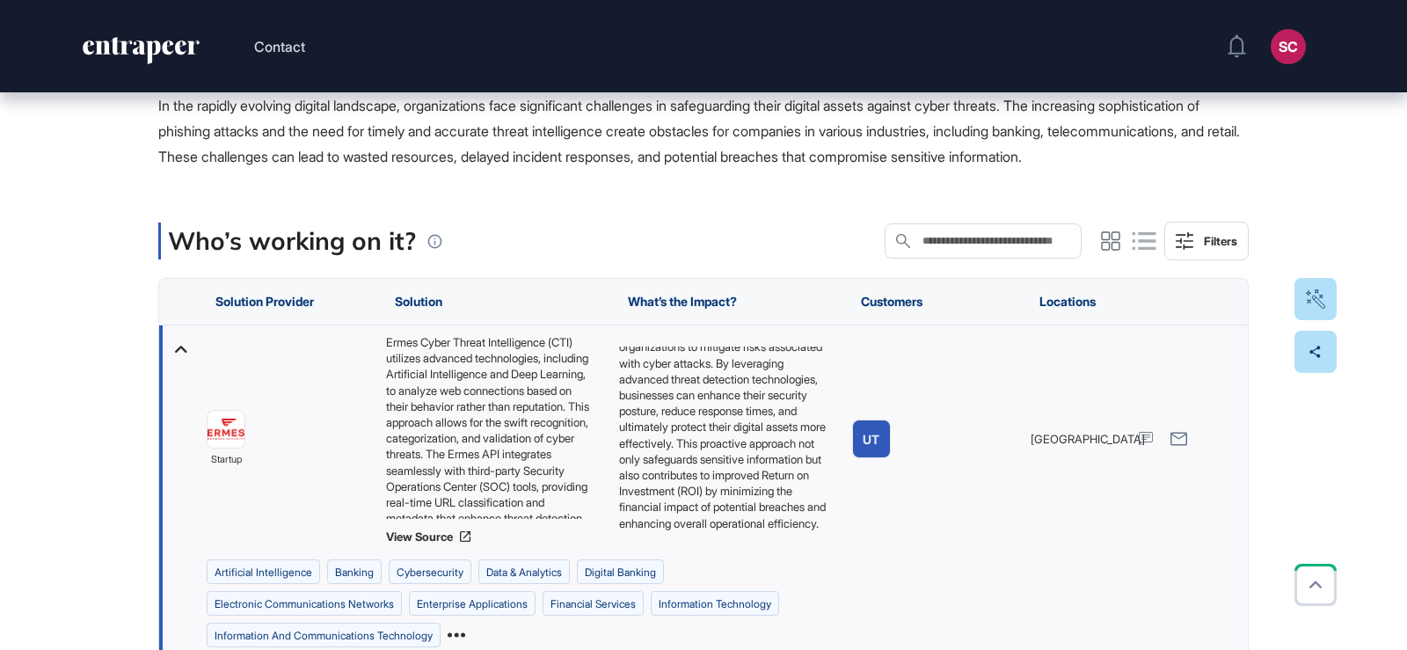
scroll to position [0, 0]
